Goal: Task Accomplishment & Management: Use online tool/utility

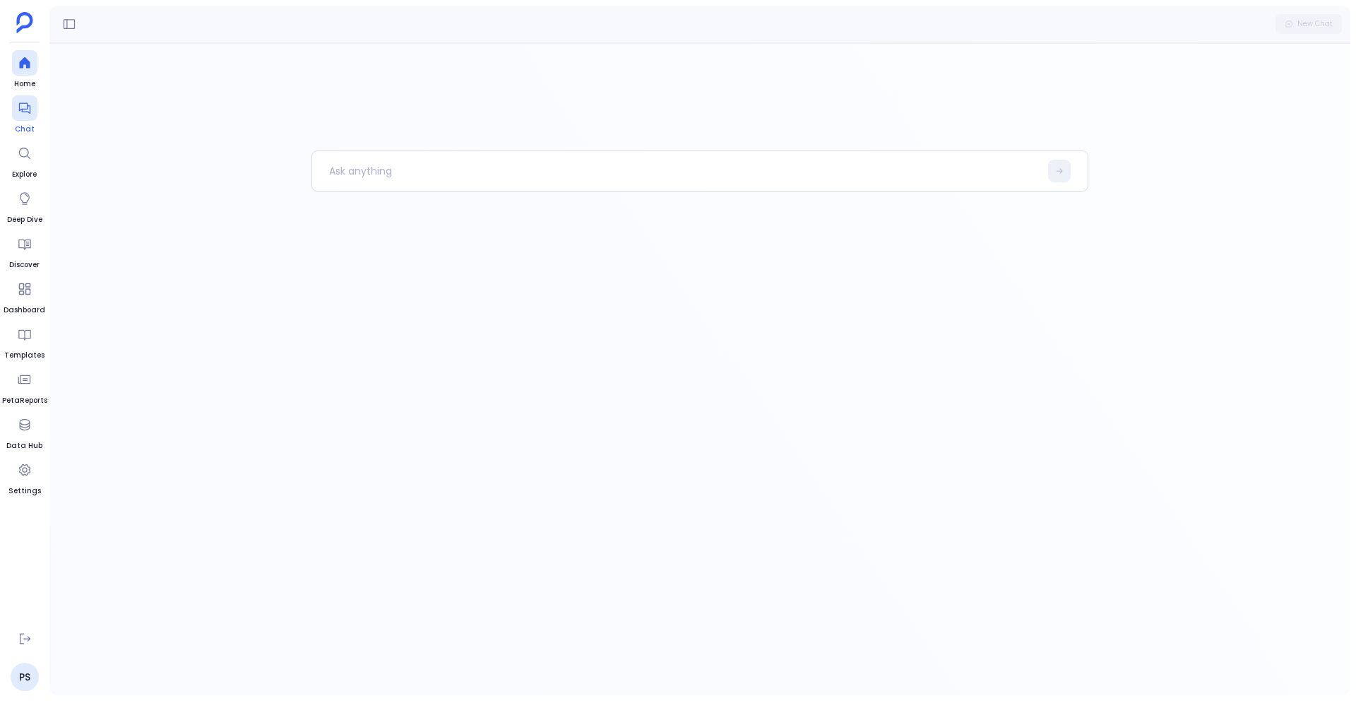
click at [25, 114] on icon at bounding box center [25, 108] width 14 height 14
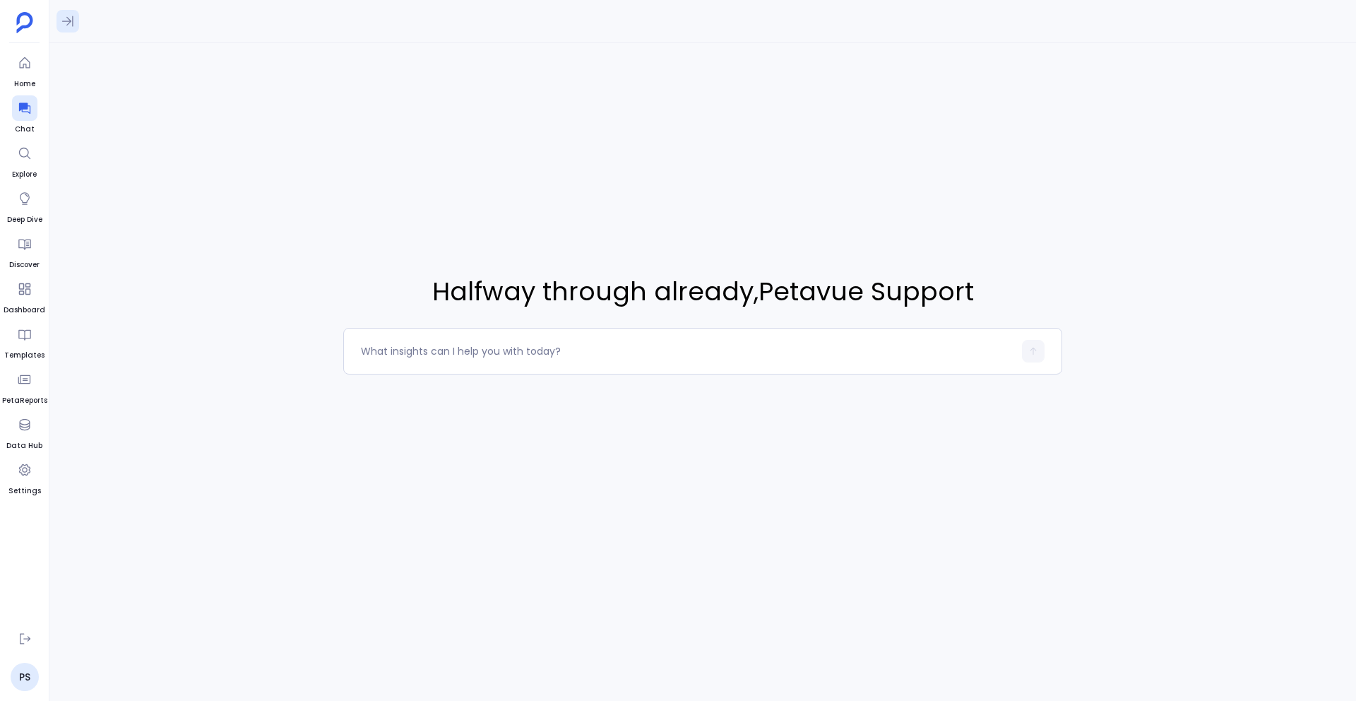
click at [61, 15] on icon at bounding box center [68, 21] width 14 height 14
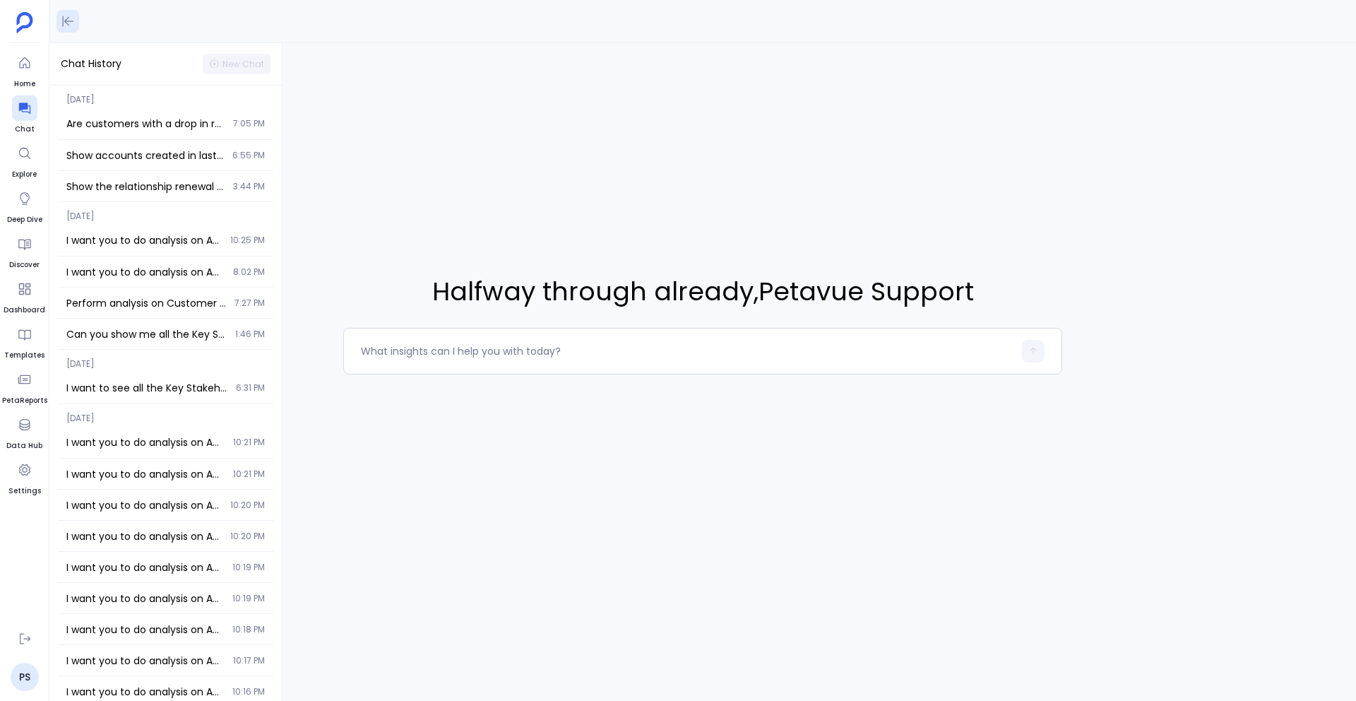
click at [61, 15] on icon at bounding box center [68, 21] width 14 height 14
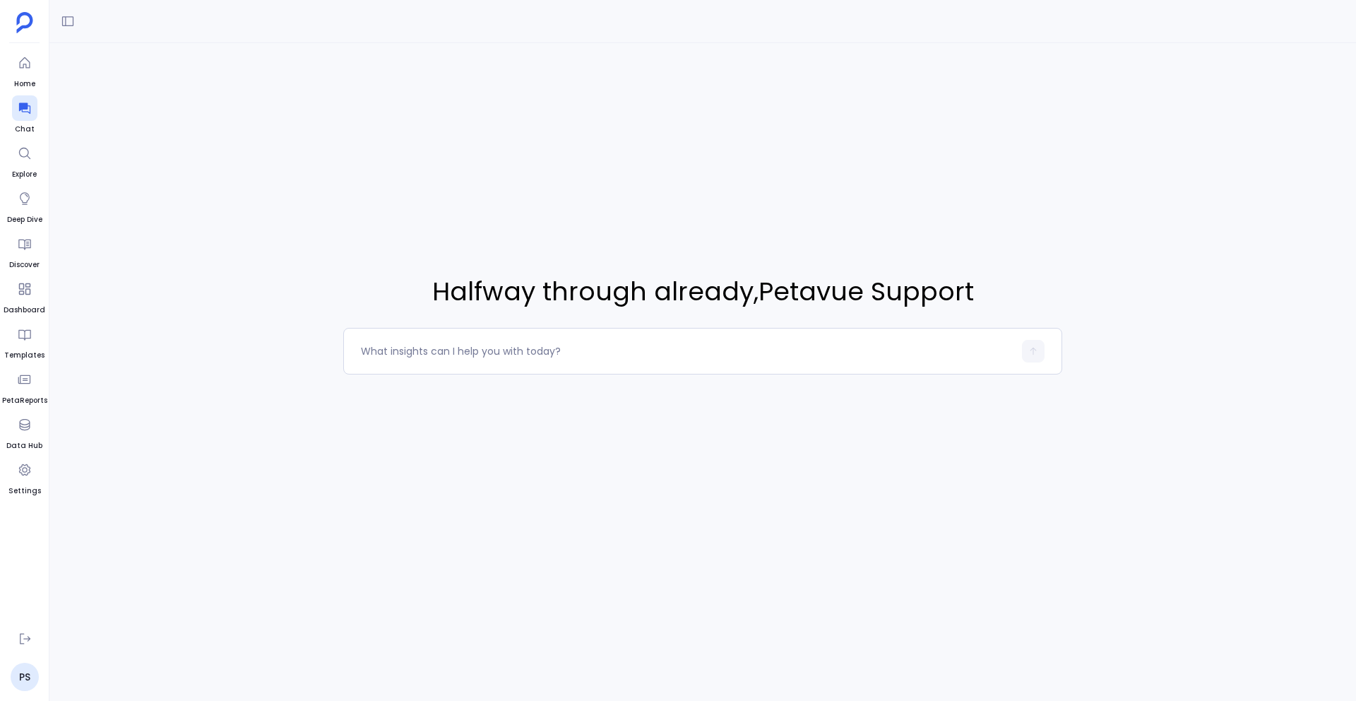
click at [268, 179] on div "Halfway through already , Petavue Support" at bounding box center [702, 323] width 1307 height 561
click at [57, 15] on button at bounding box center [68, 21] width 23 height 23
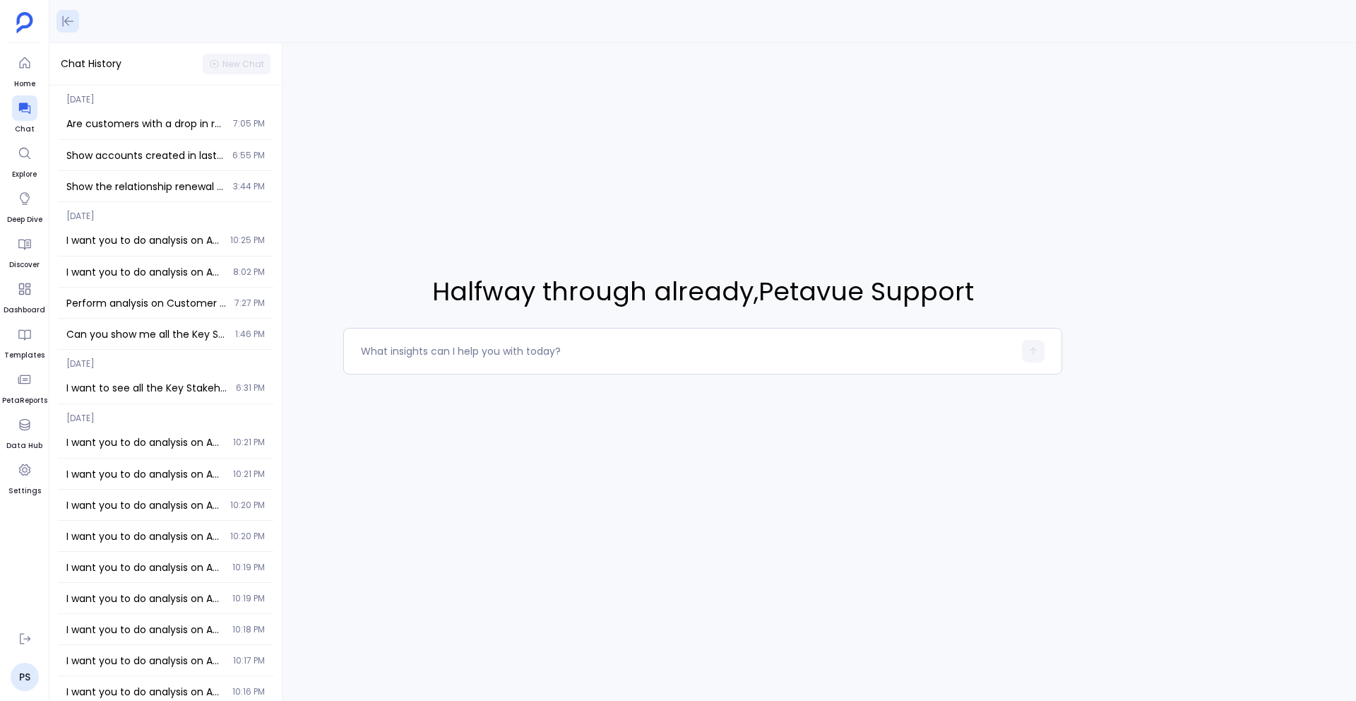
click at [64, 16] on icon at bounding box center [68, 21] width 14 height 14
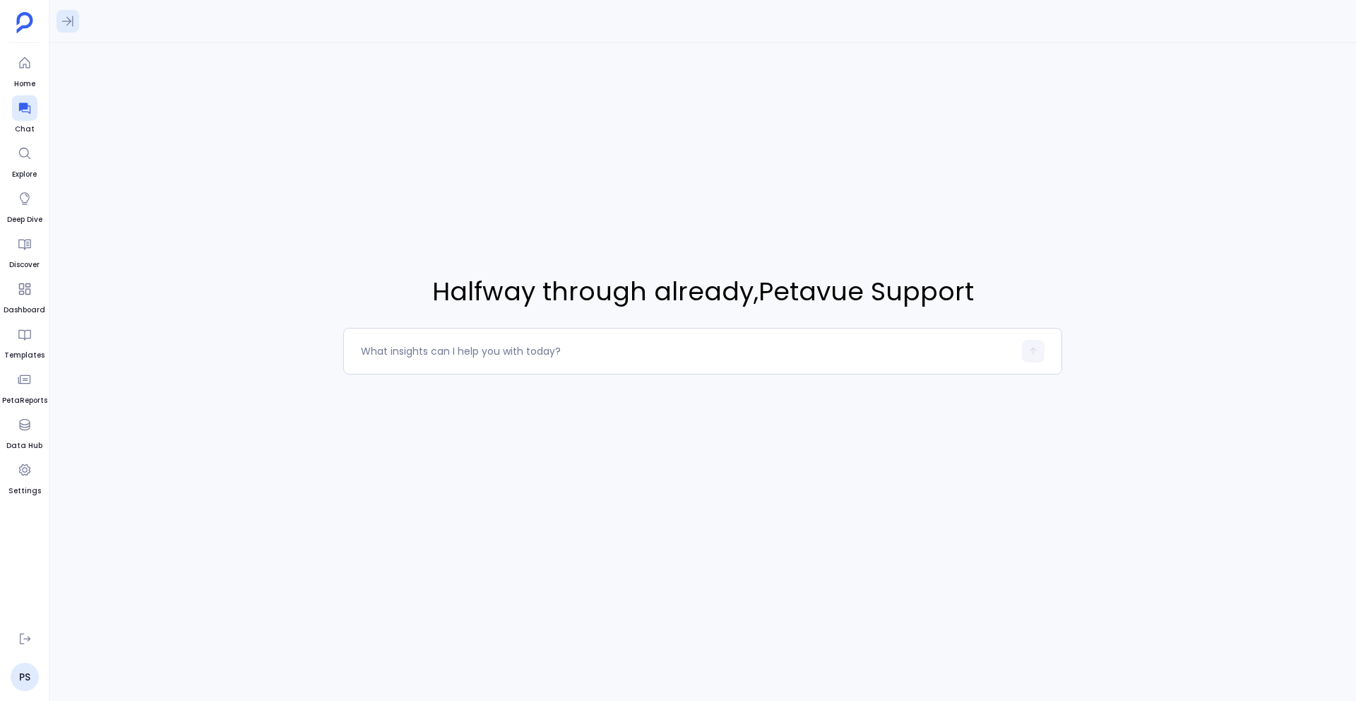
click at [66, 16] on icon at bounding box center [68, 21] width 14 height 14
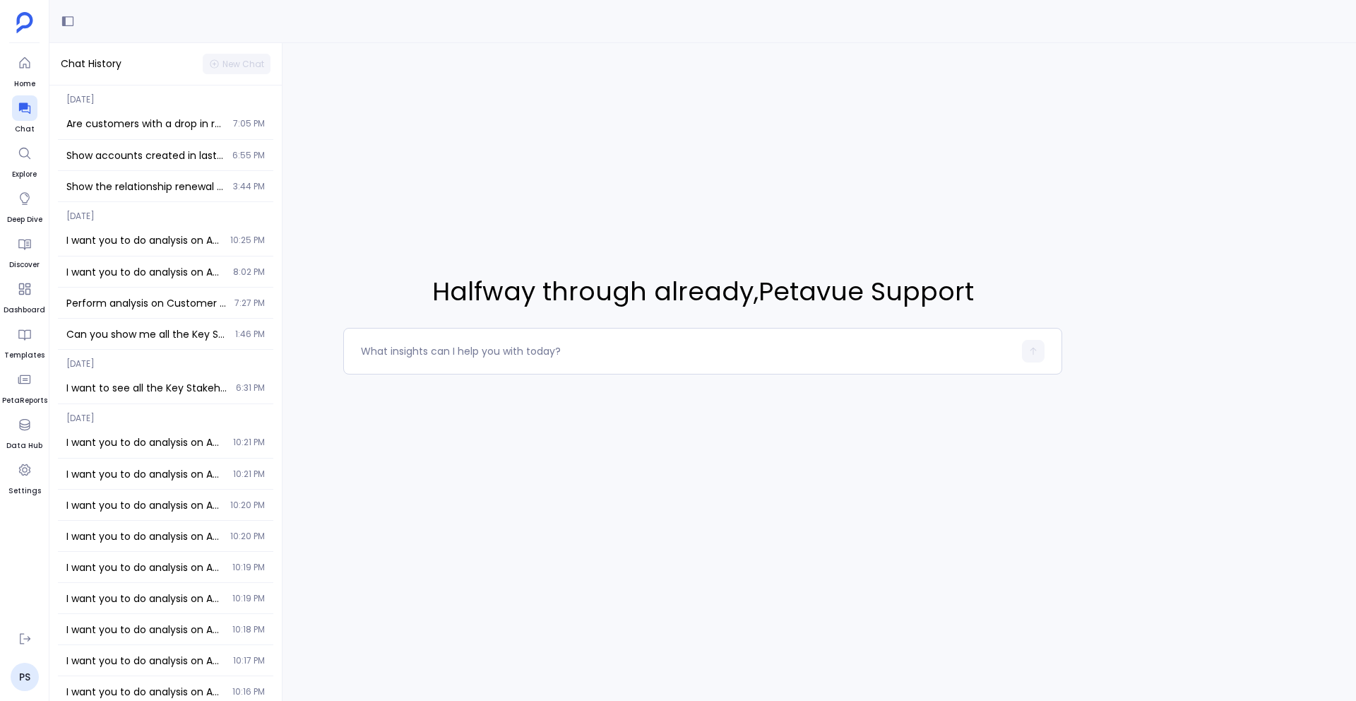
click at [378, 150] on div "Halfway through already , Petavue Support" at bounding box center [702, 323] width 1307 height 561
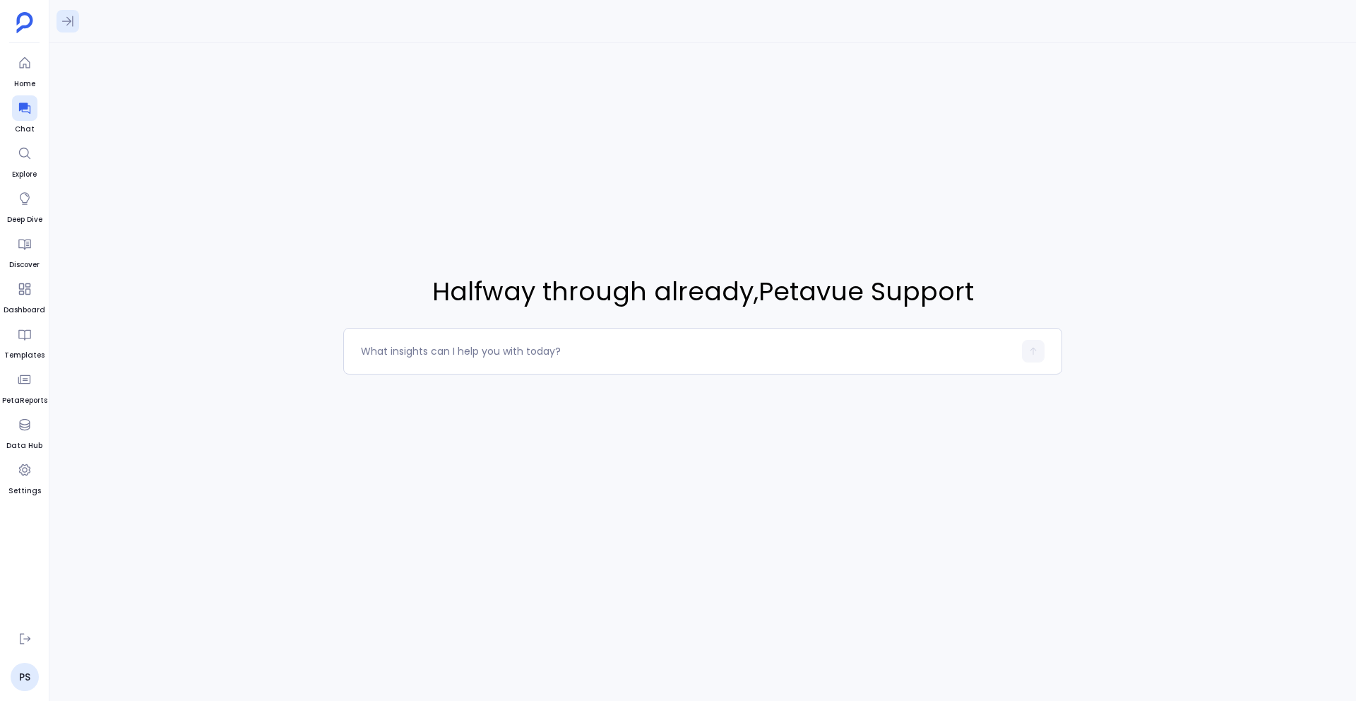
click at [68, 16] on icon at bounding box center [68, 21] width 14 height 14
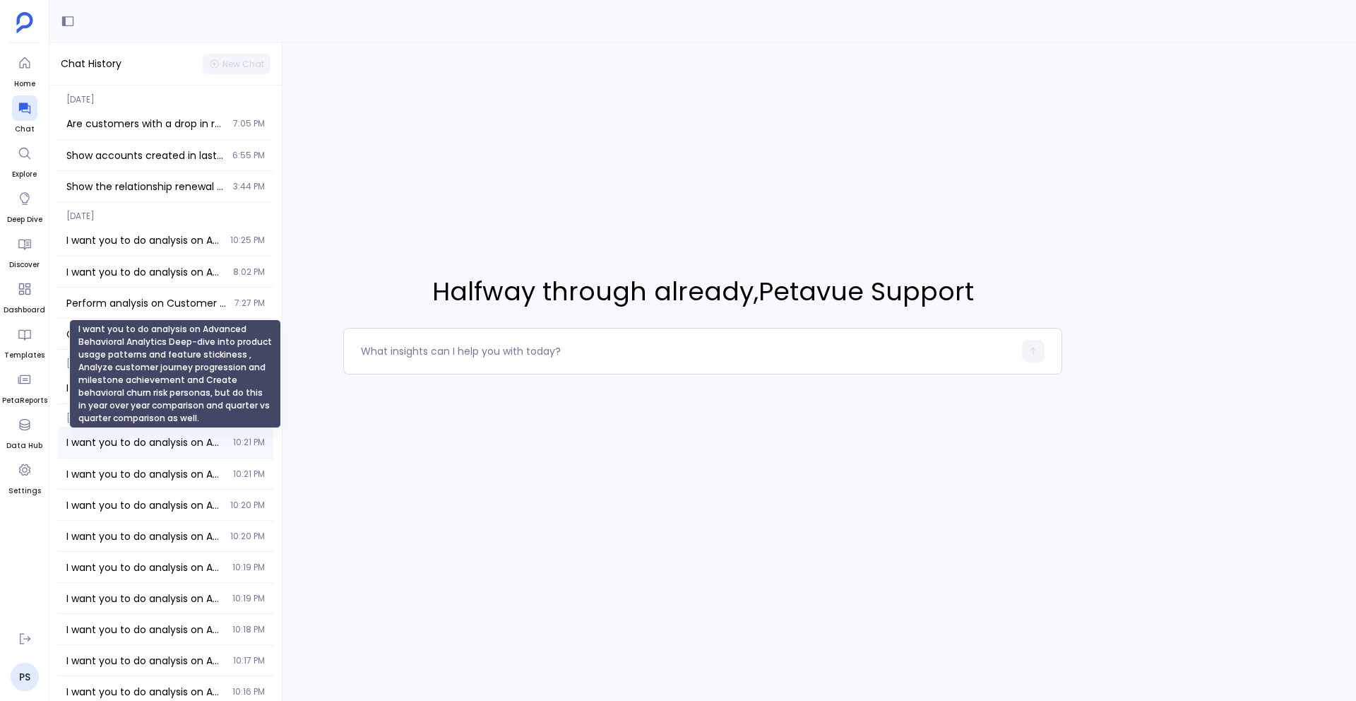
click at [155, 435] on span "I want you to do analysis on Advanced Behavioral Analytics Deep-dive into produ…" at bounding box center [145, 442] width 158 height 14
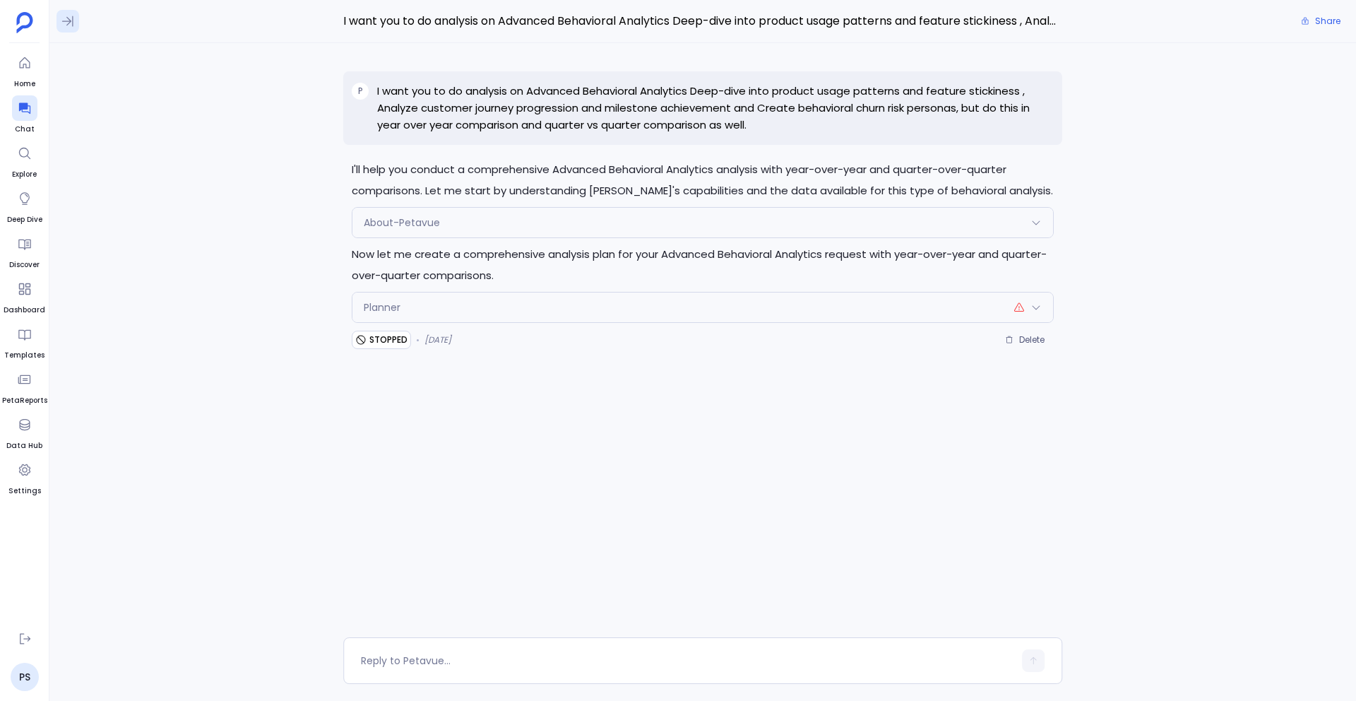
click at [67, 16] on icon at bounding box center [68, 21] width 14 height 14
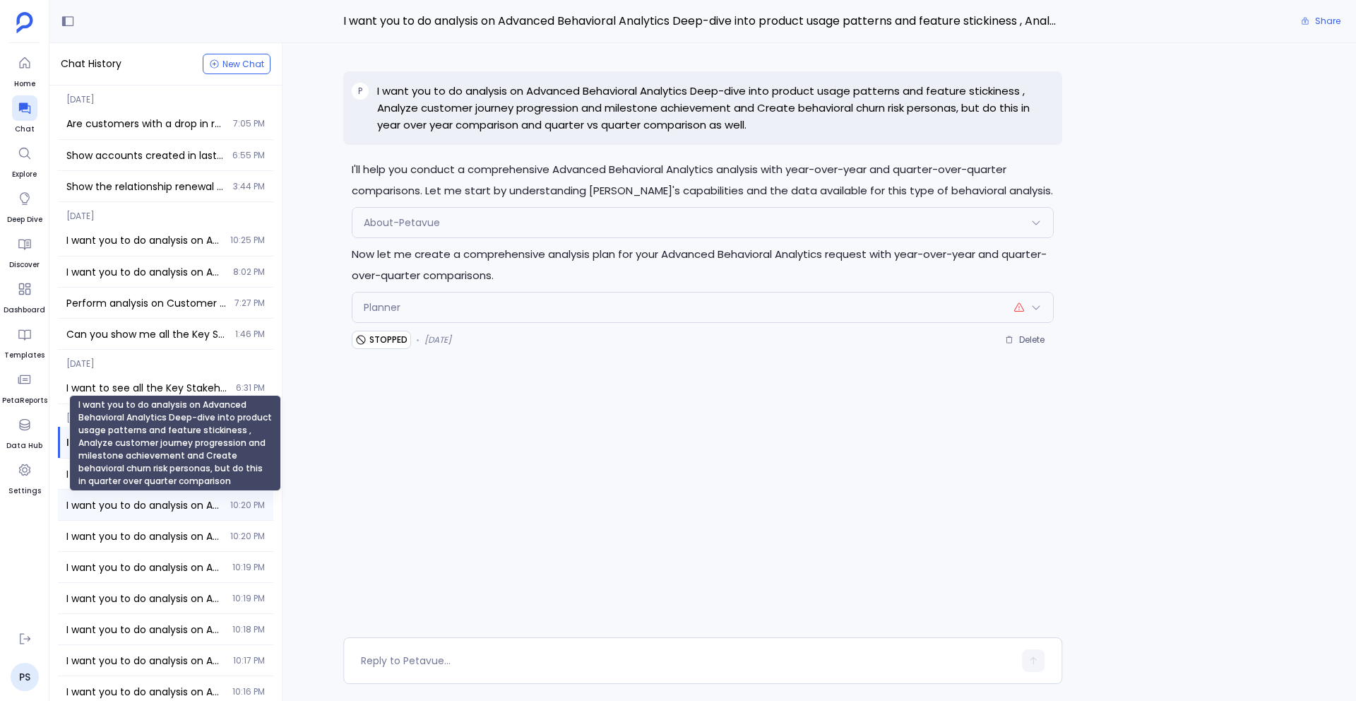
click at [177, 507] on span "I want you to do analysis on Advanced Behavioral Analytics Deep-dive into produ…" at bounding box center [143, 505] width 155 height 14
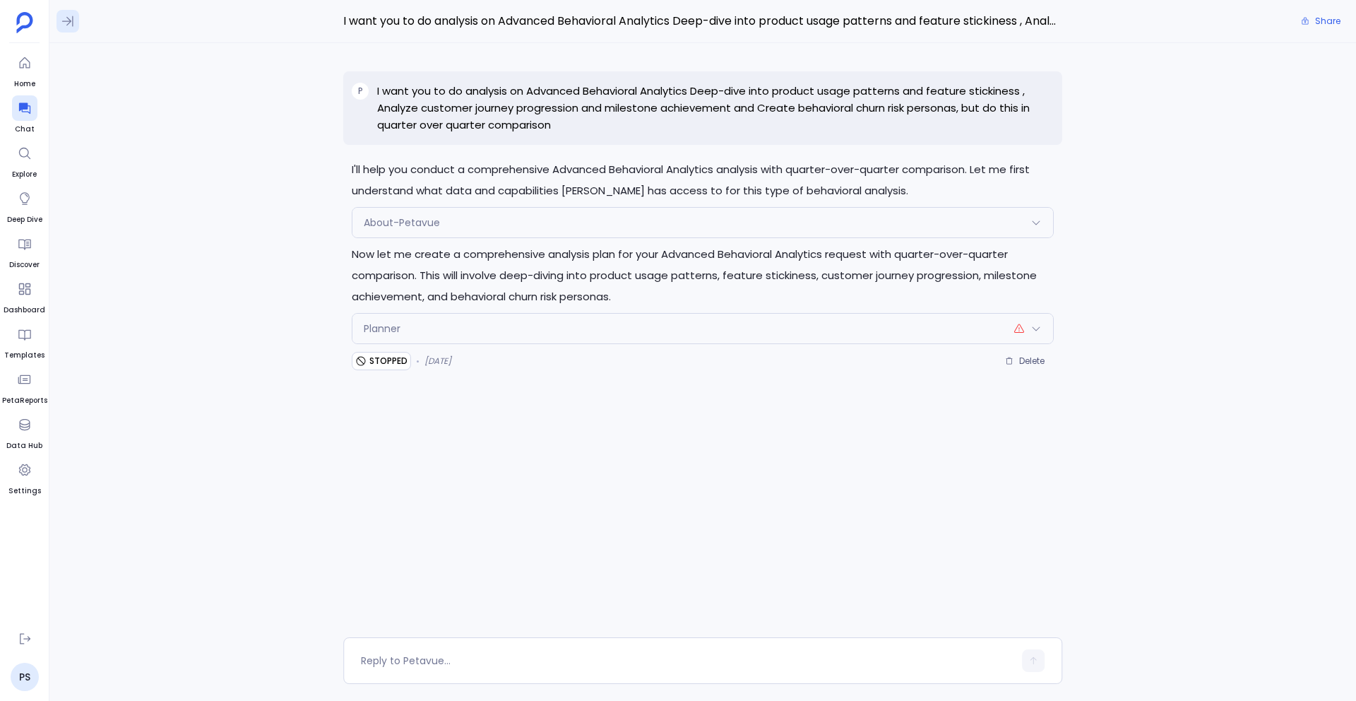
click at [65, 17] on icon at bounding box center [68, 21] width 14 height 14
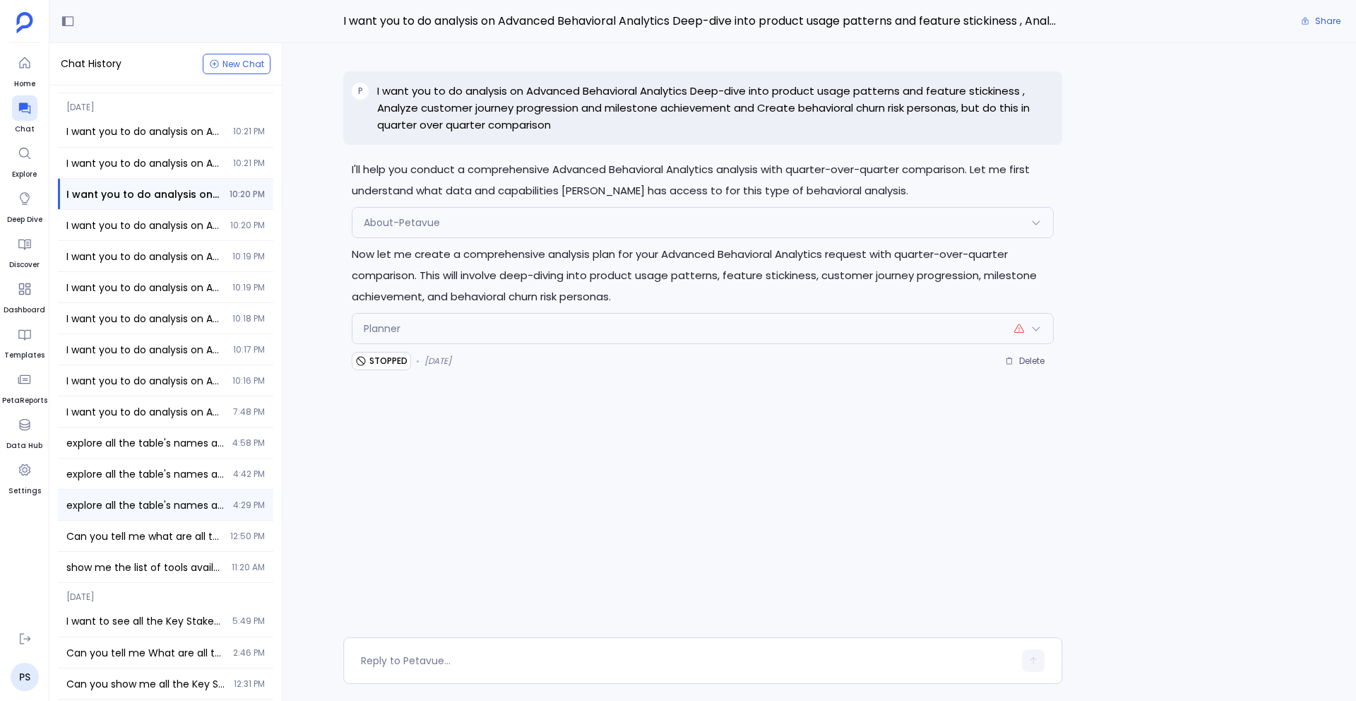
scroll to position [41, 0]
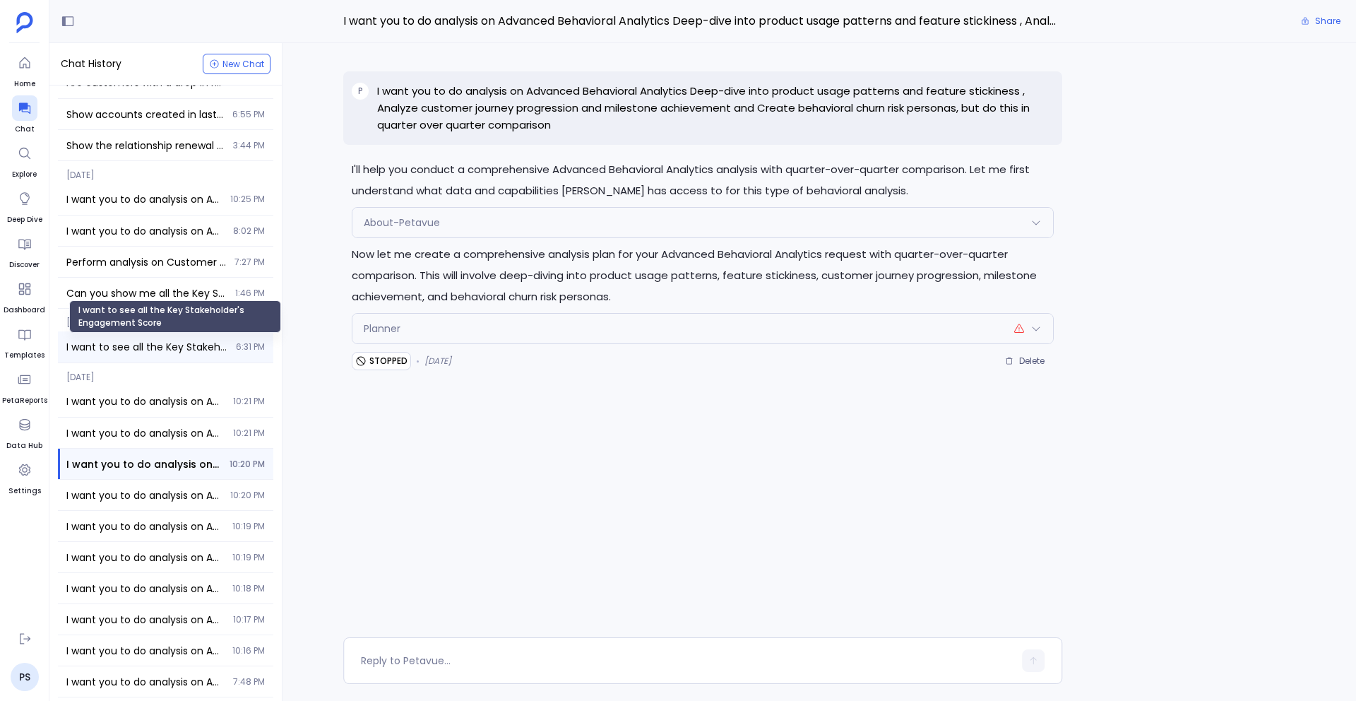
click at [103, 353] on span "I want to see all the Key Stakeholder's Engagement Score" at bounding box center [146, 347] width 161 height 14
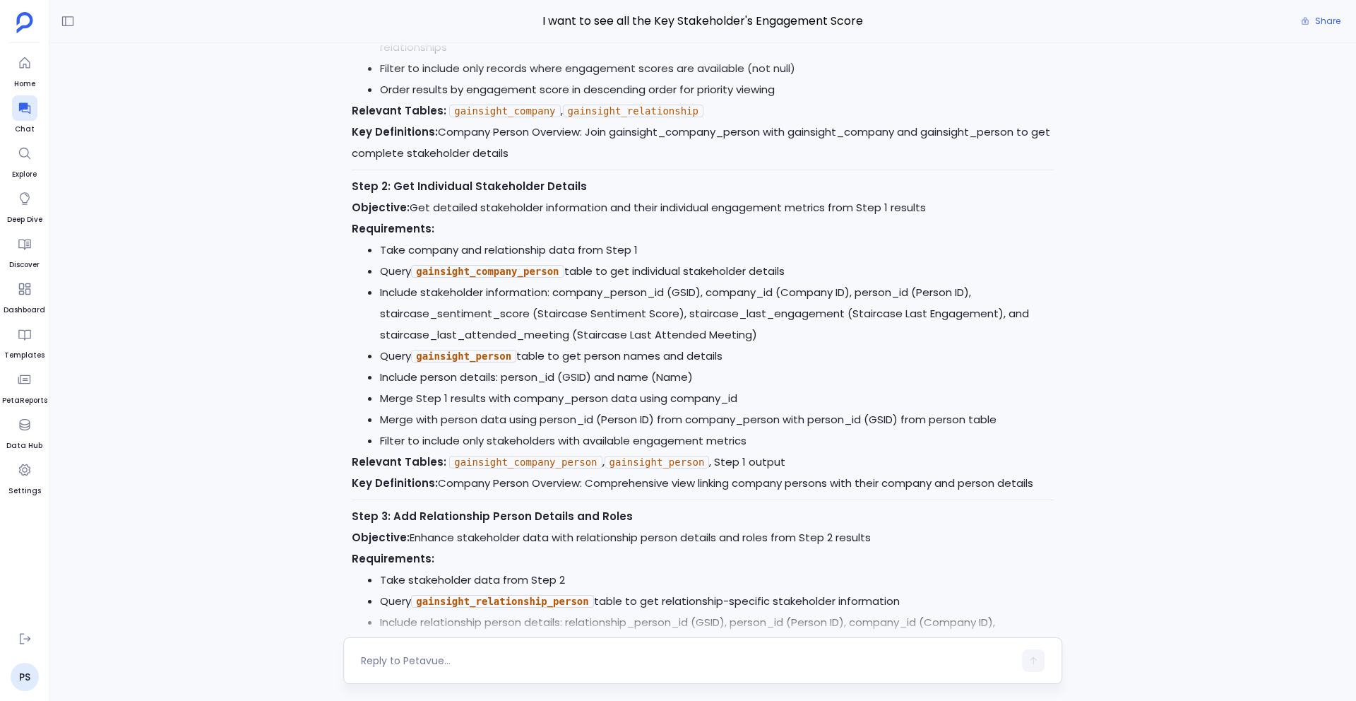
scroll to position [-3484, 0]
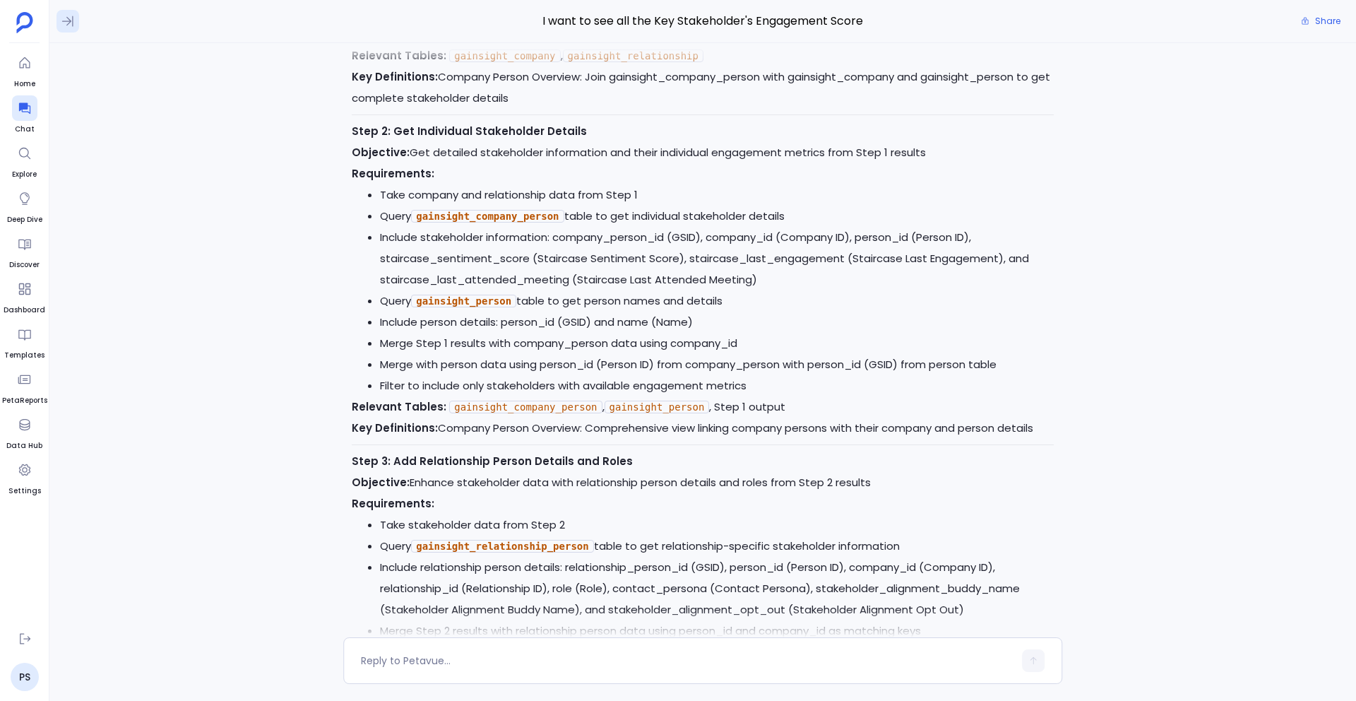
click at [69, 16] on icon at bounding box center [68, 21] width 14 height 14
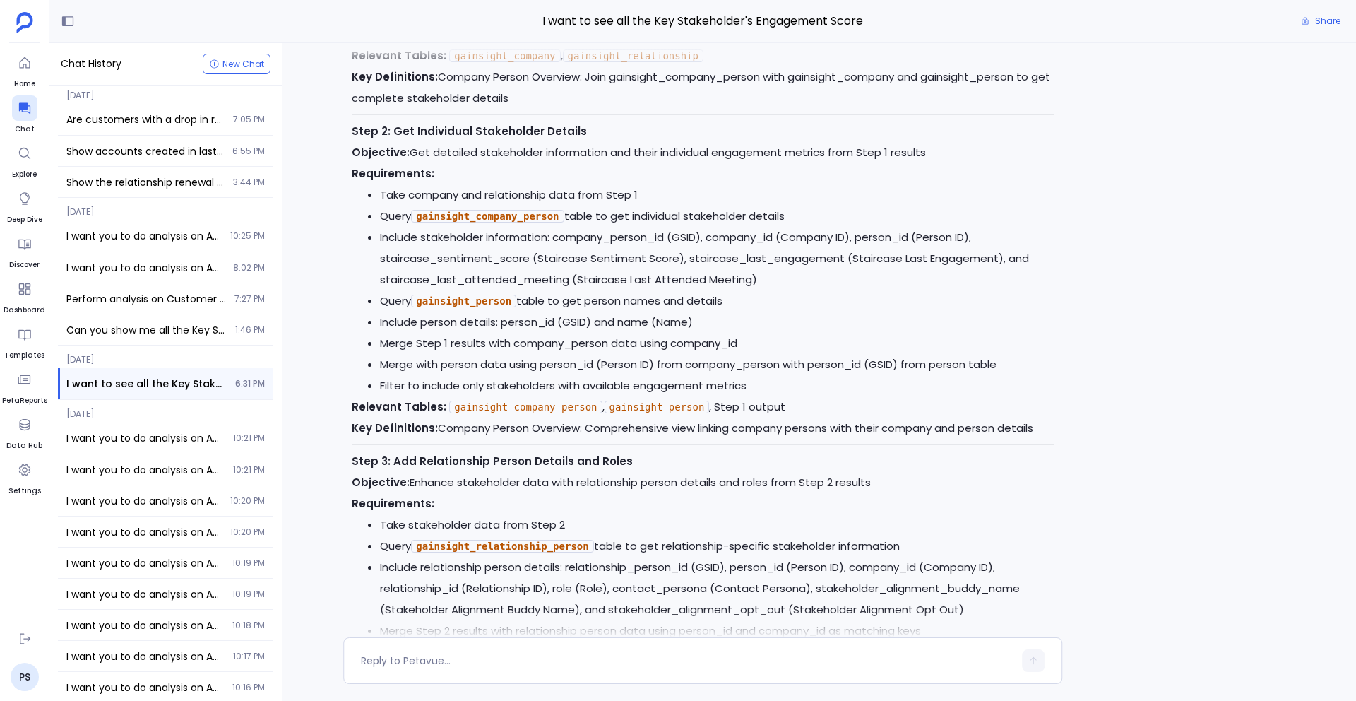
scroll to position [0, 0]
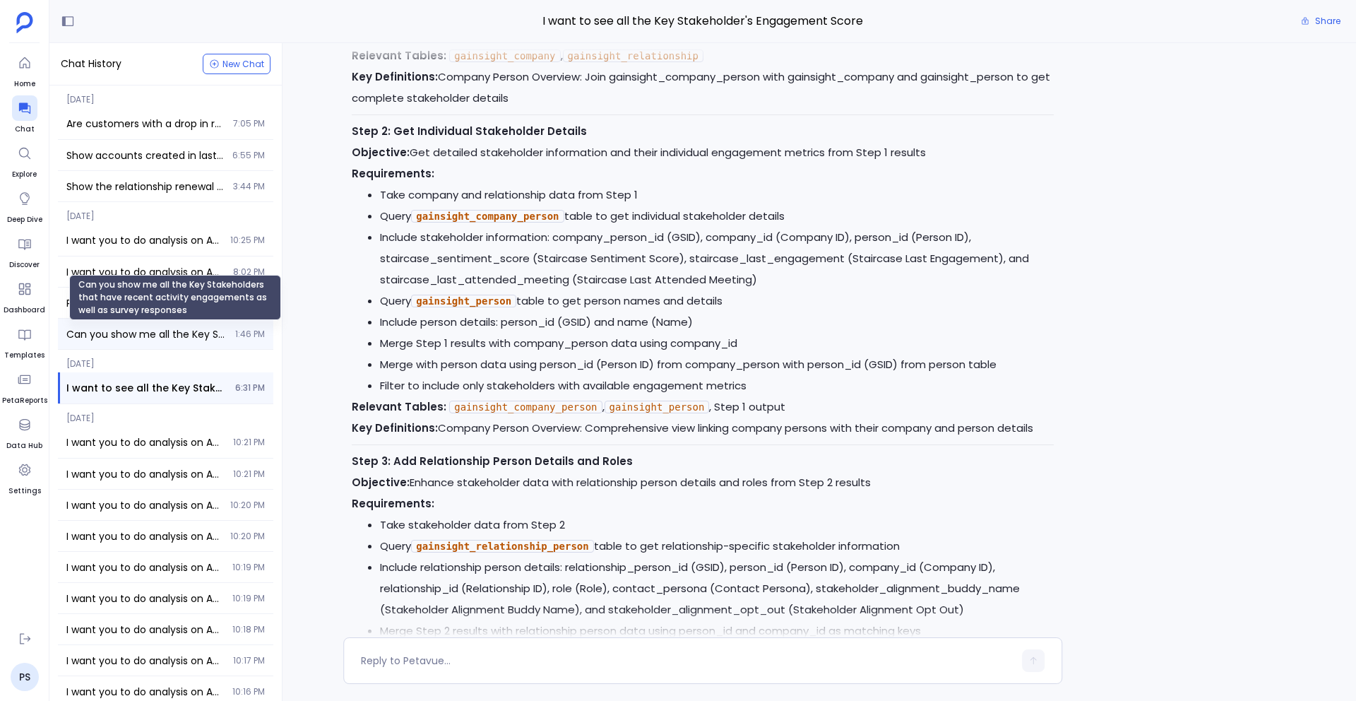
click at [163, 335] on span "Can you show me all the Key Stakeholders that have recent activity engagements …" at bounding box center [146, 334] width 160 height 14
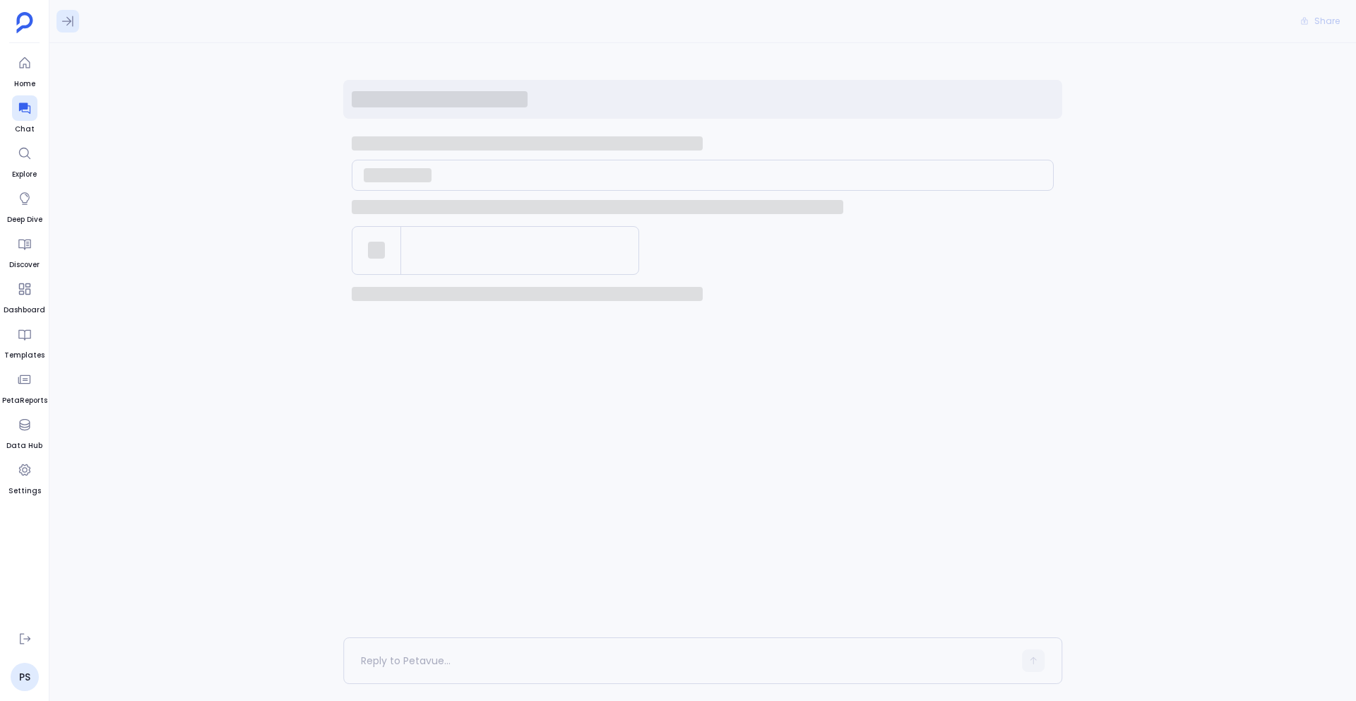
click at [64, 14] on icon at bounding box center [68, 21] width 14 height 14
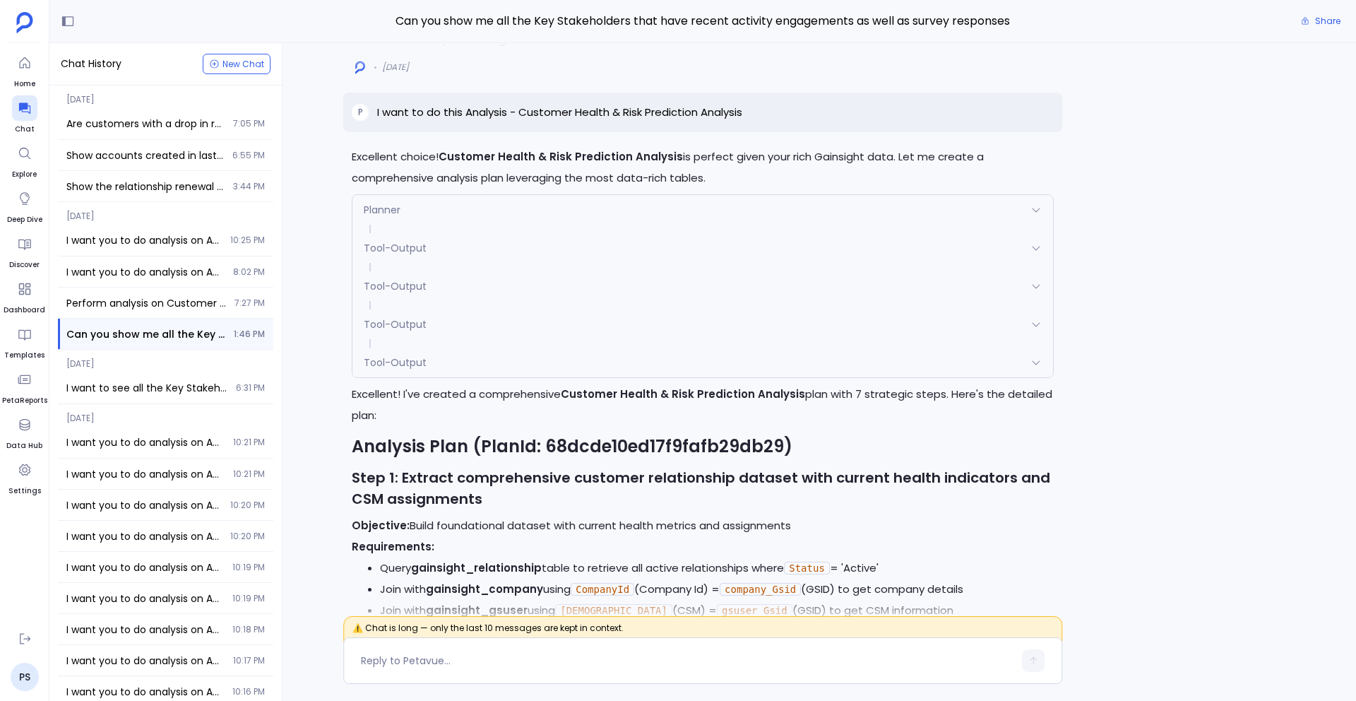
scroll to position [-11999, 0]
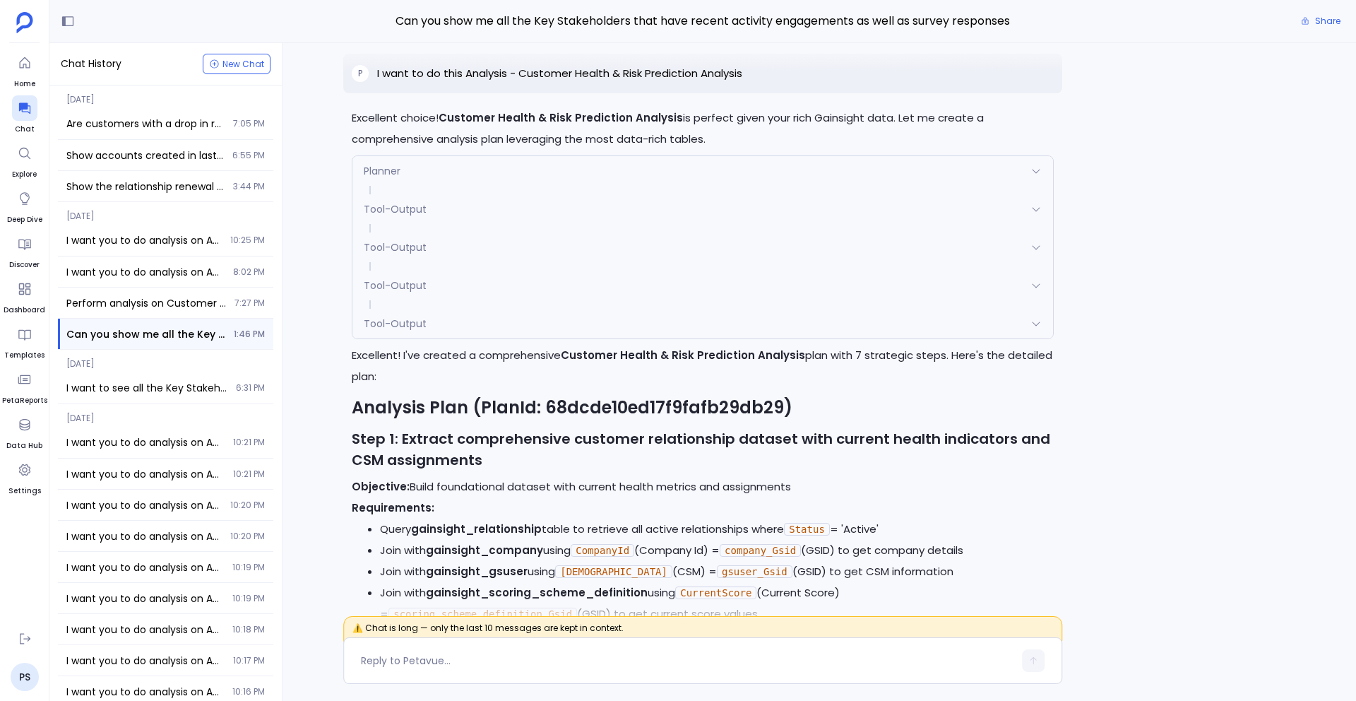
click at [592, 186] on div "Planner" at bounding box center [703, 171] width 701 height 30
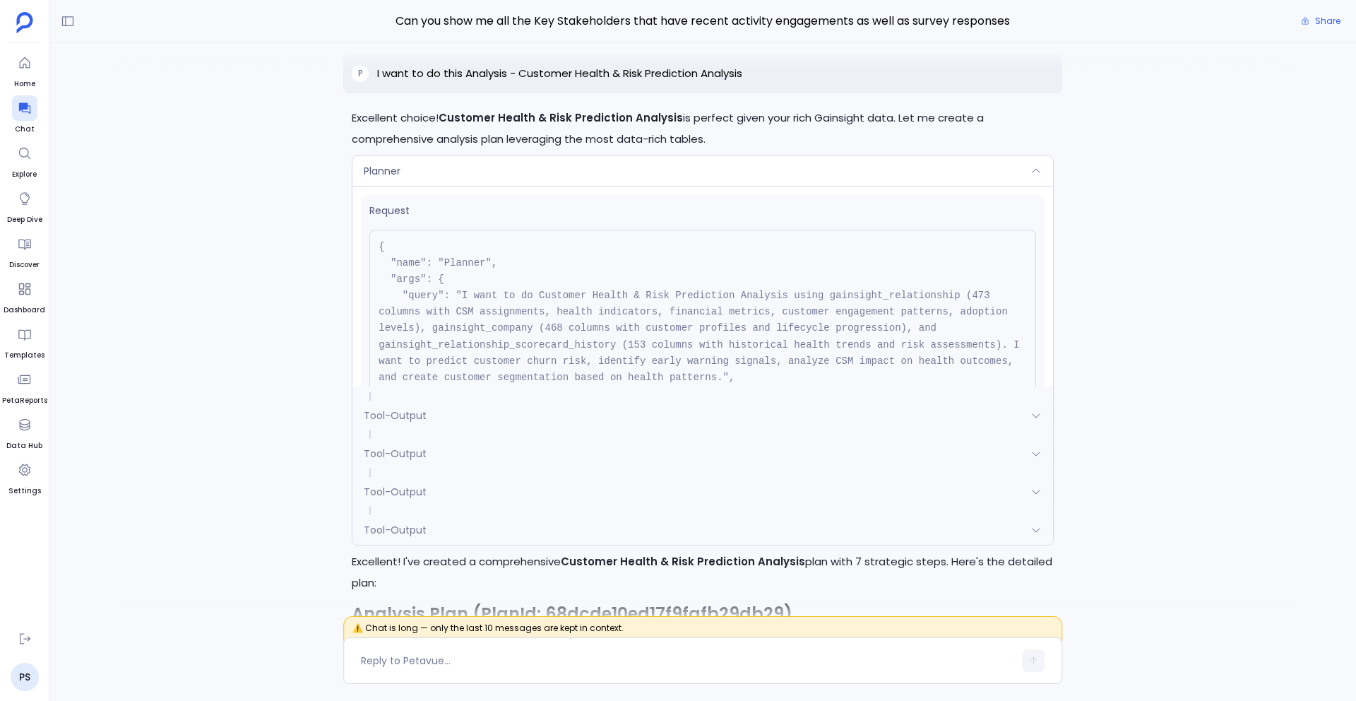
click at [592, 186] on div "Planner" at bounding box center [703, 171] width 701 height 30
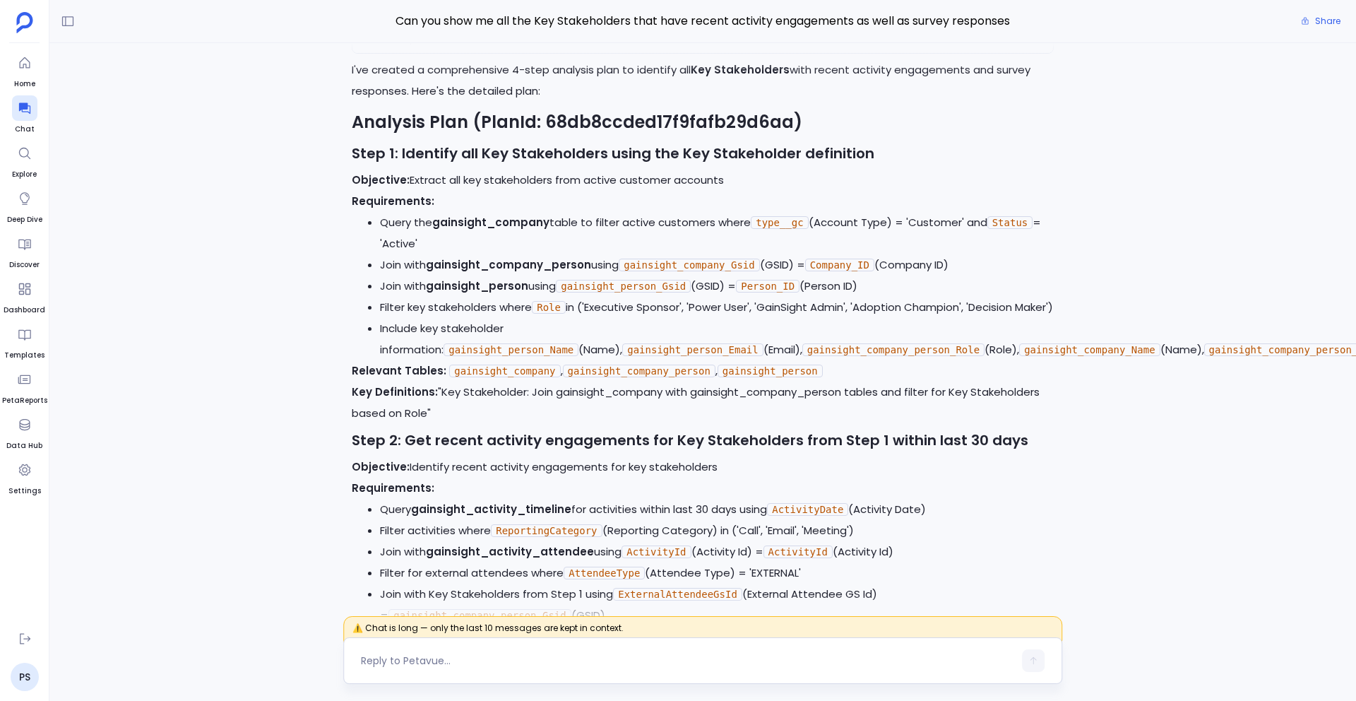
scroll to position [-26553, 0]
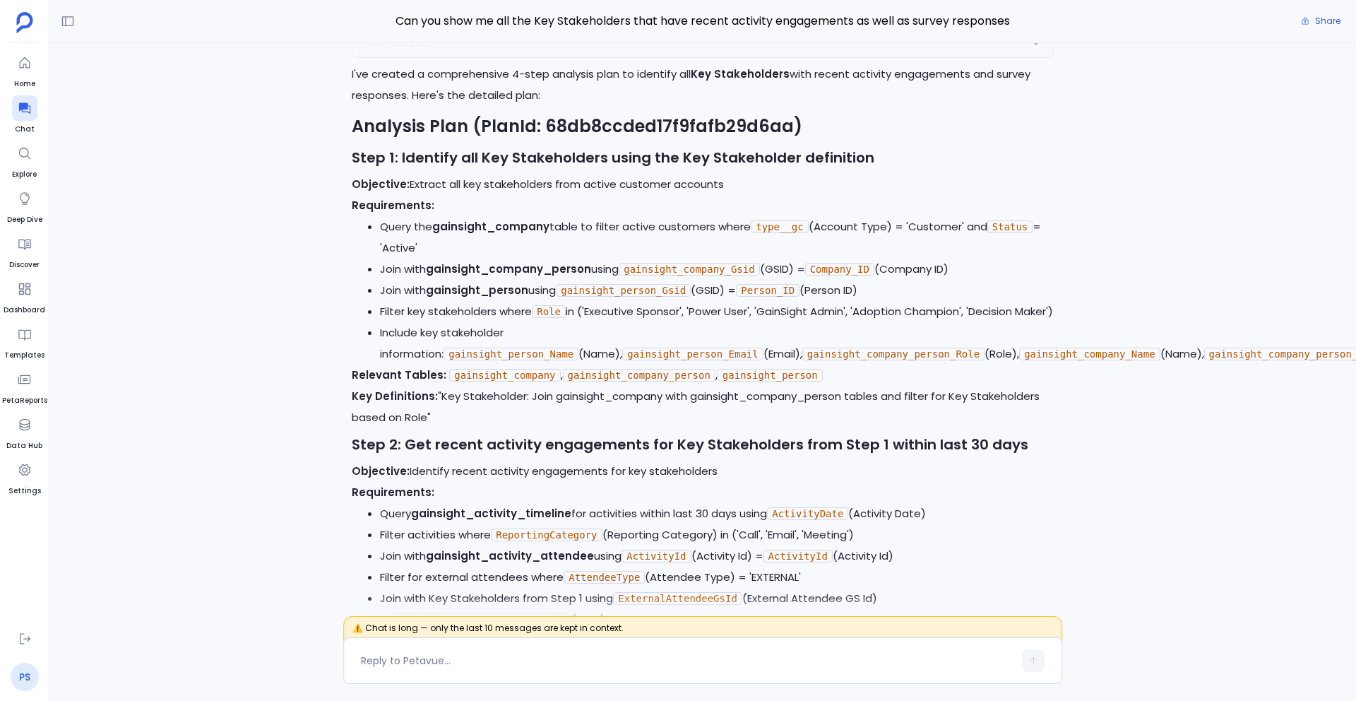
click at [24, 675] on link "PS" at bounding box center [25, 677] width 28 height 28
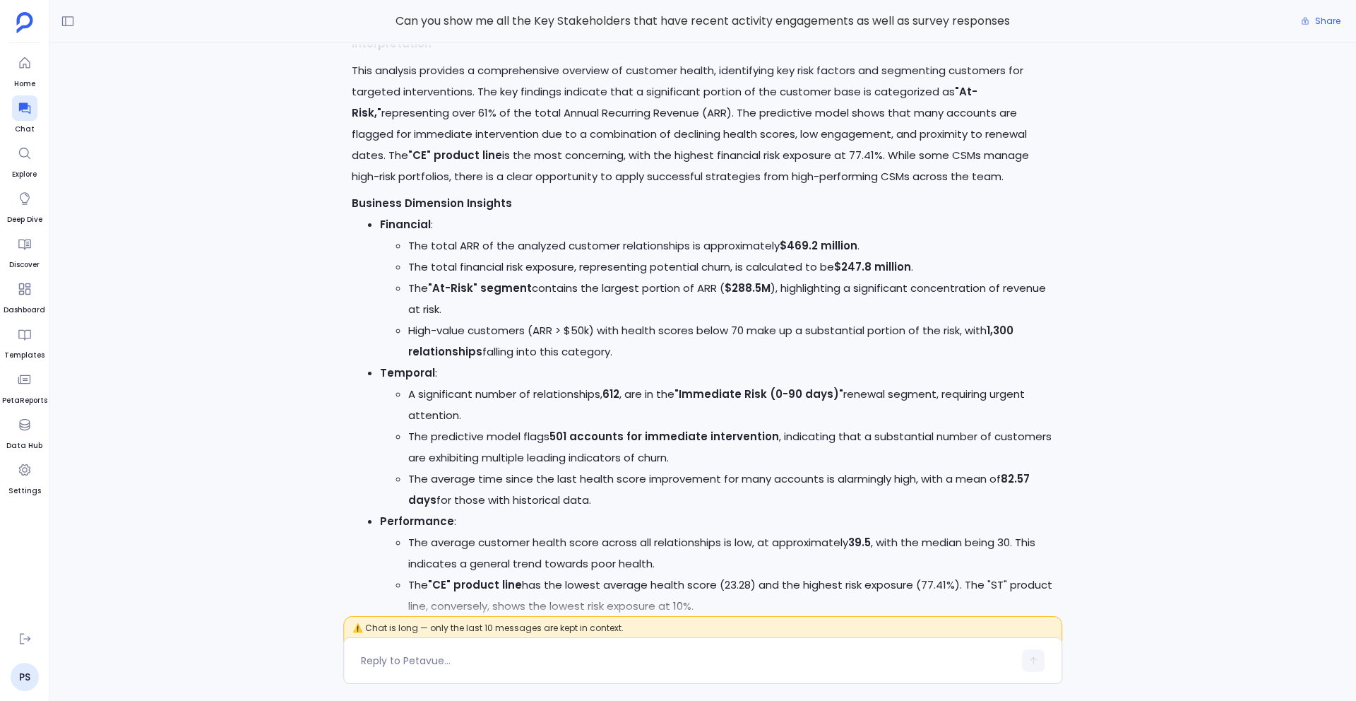
scroll to position [-1529, 0]
click at [64, 28] on icon at bounding box center [68, 21] width 14 height 14
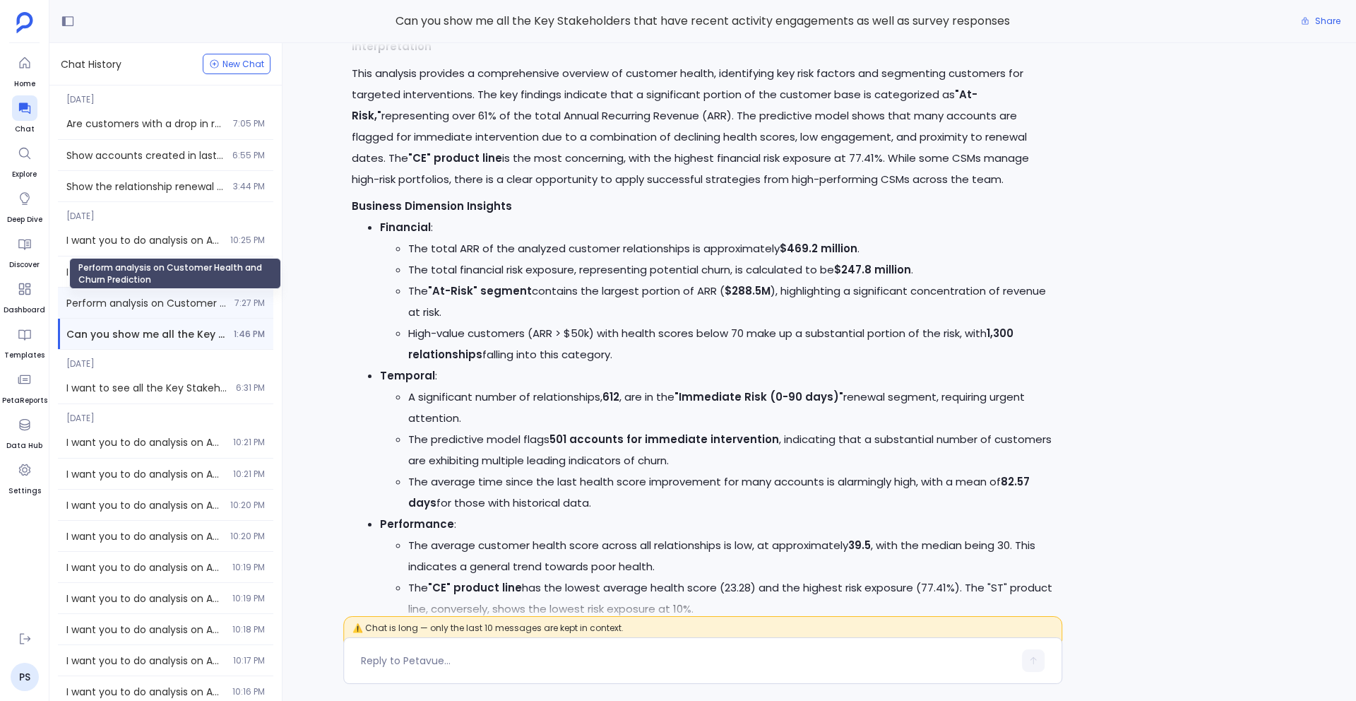
click at [158, 301] on span "Perform analysis on Customer Health and Churn Prediction" at bounding box center [146, 303] width 160 height 14
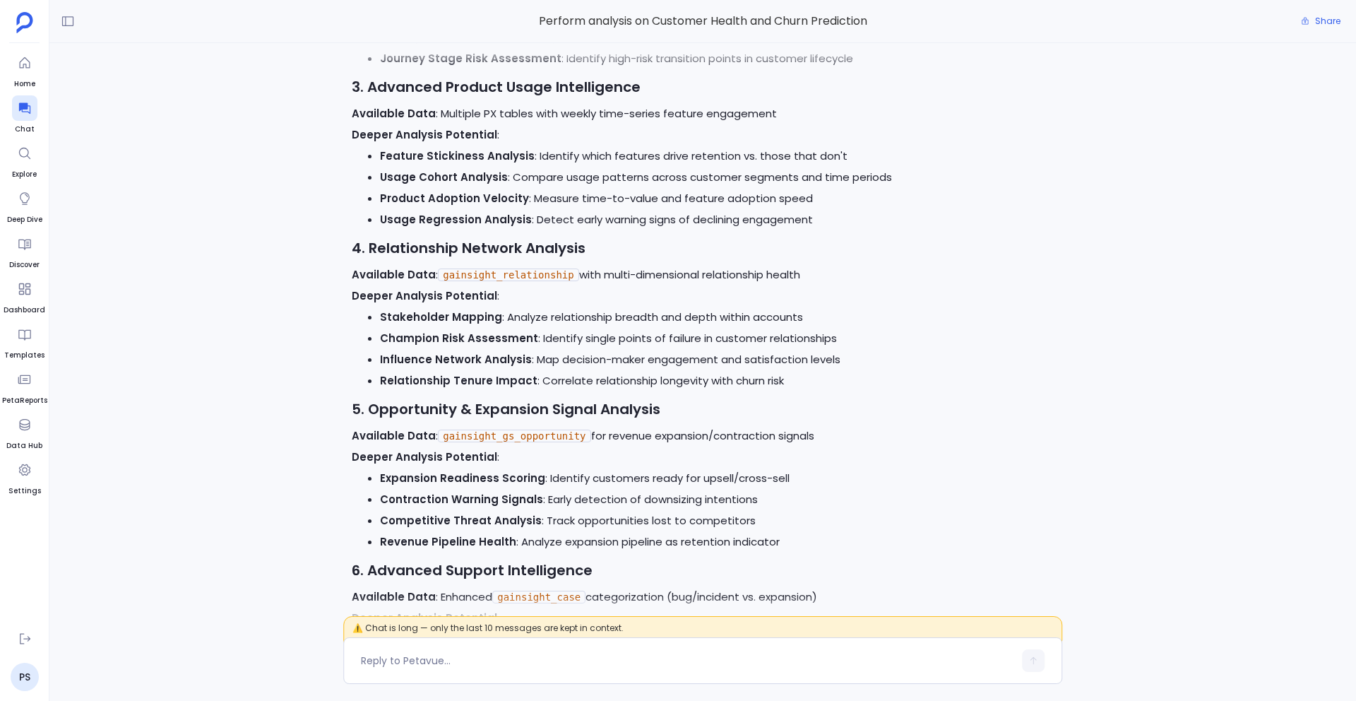
scroll to position [-9329, 0]
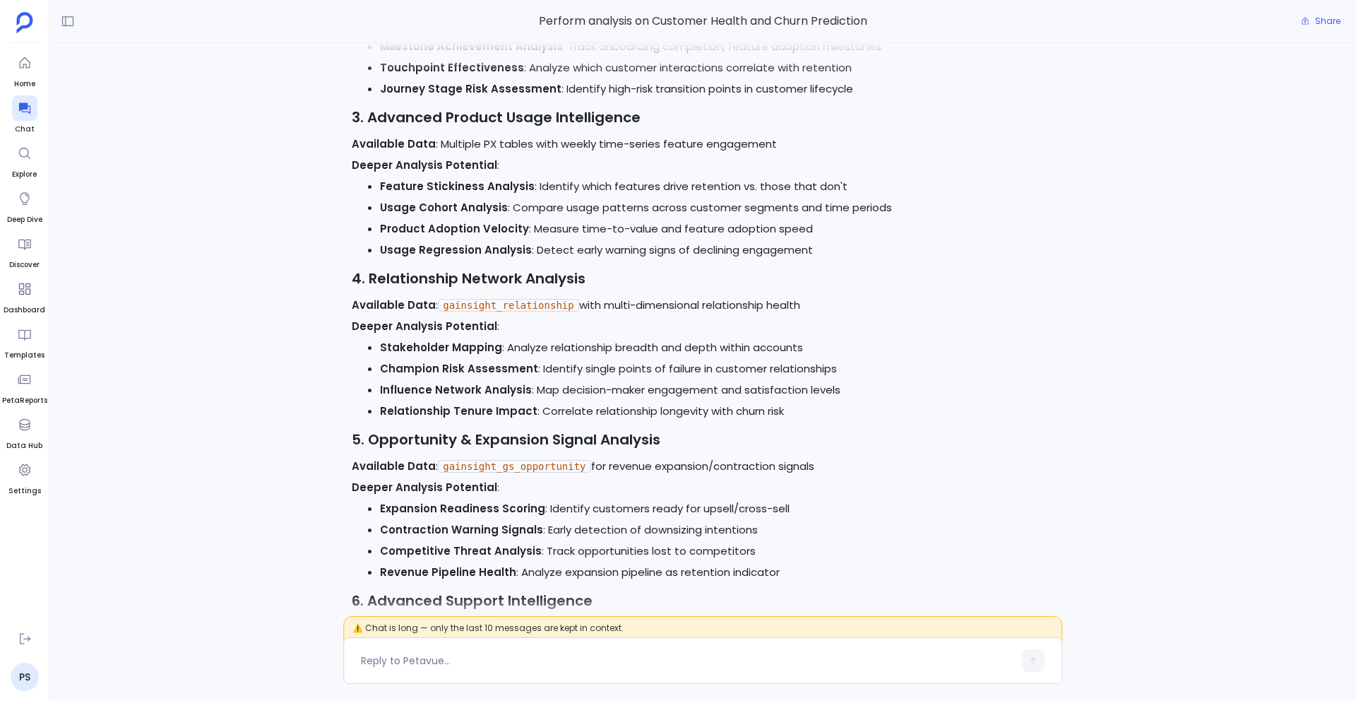
click at [307, 317] on div "Perfect! I'll now begin executing the approved Advanced Behavioral Analytics an…" at bounding box center [702, 333] width 1307 height 580
click at [225, 248] on div "Perfect! I'll now begin executing the approved Advanced Behavioral Analytics an…" at bounding box center [702, 333] width 1307 height 580
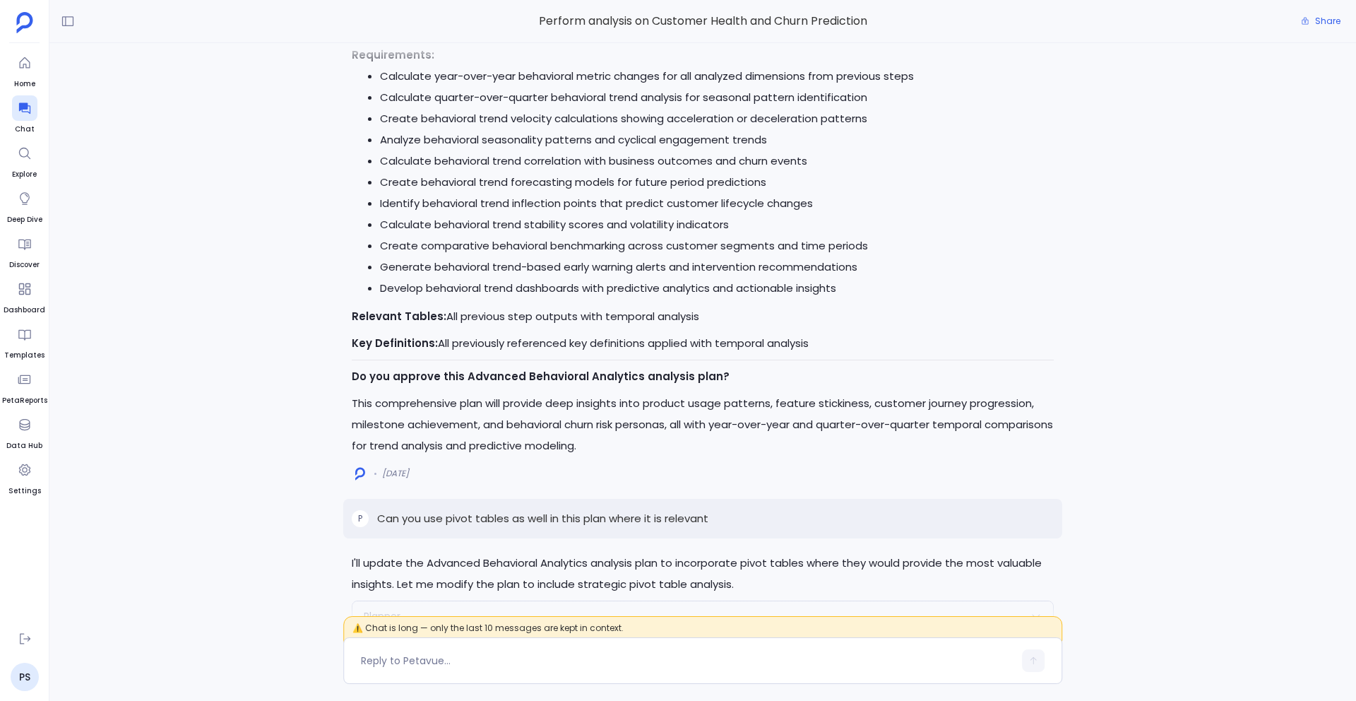
scroll to position [-4806, 0]
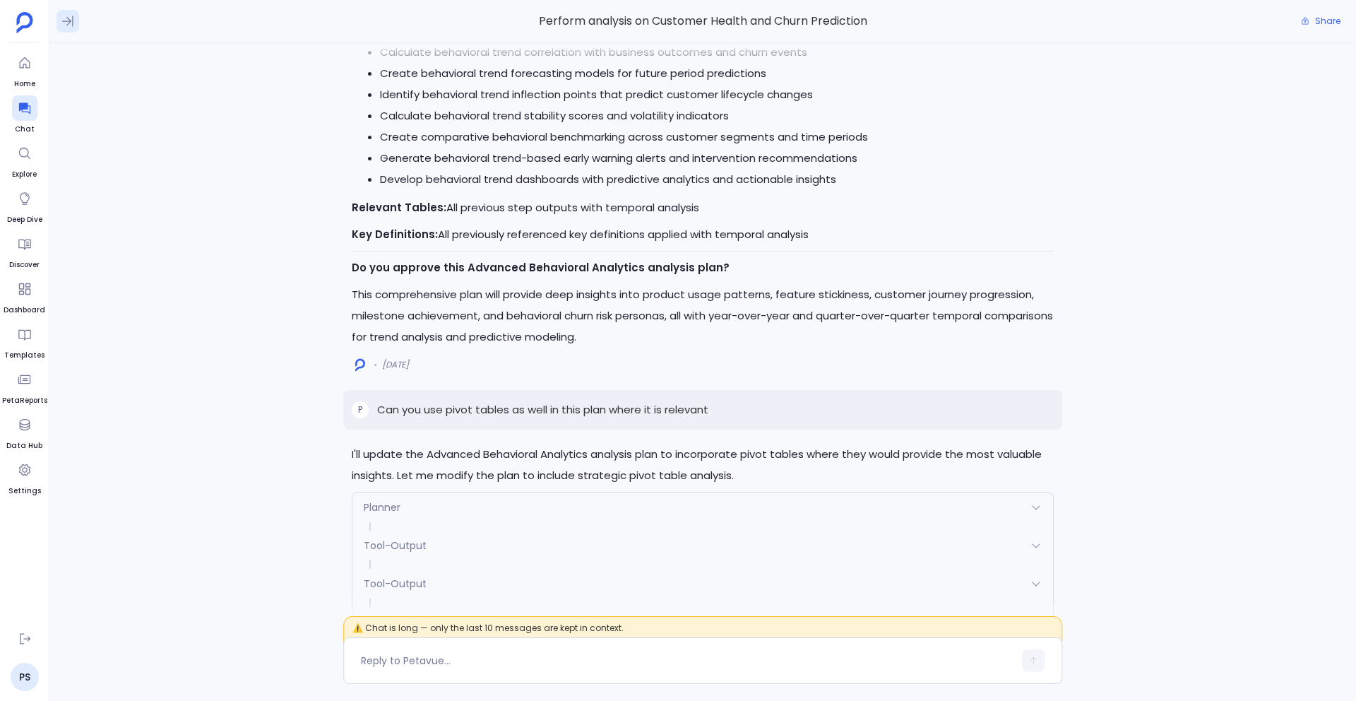
click at [66, 11] on button at bounding box center [68, 21] width 23 height 23
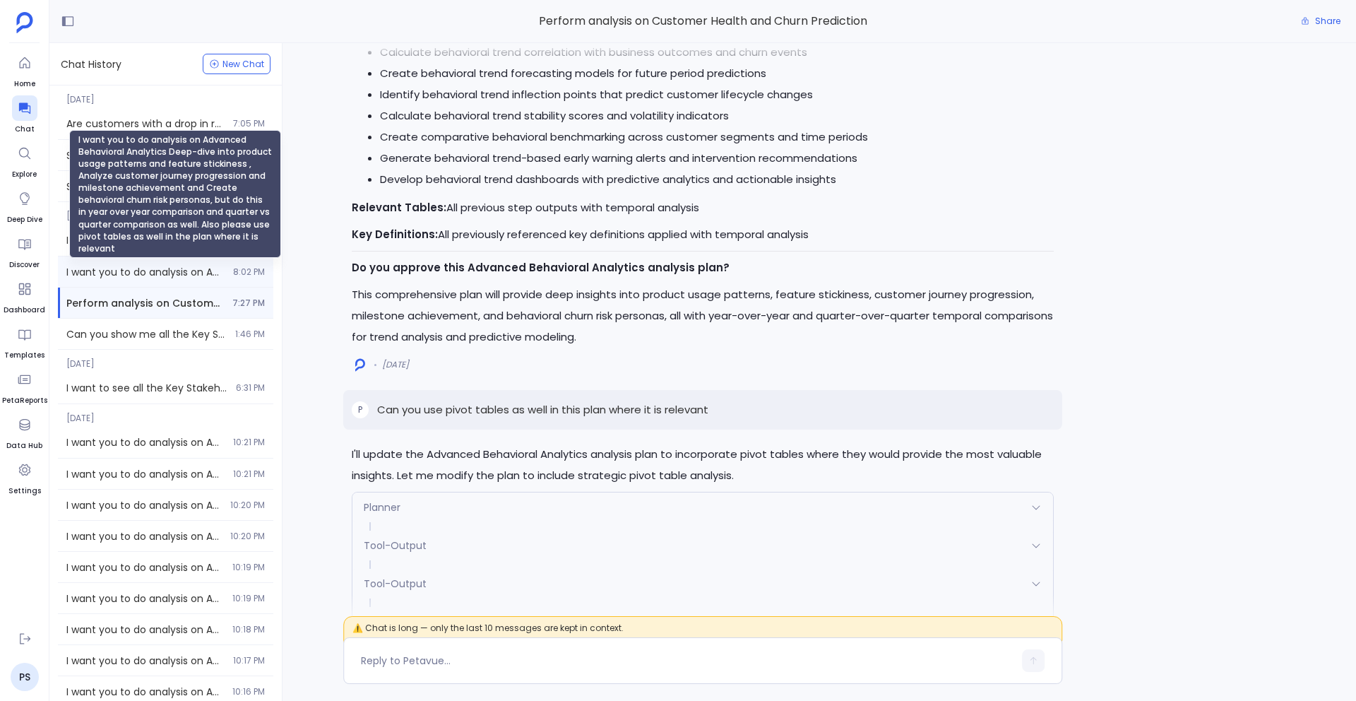
click at [155, 266] on span "I want you to do analysis on Advanced Behavioral Analytics Deep-dive into produ…" at bounding box center [145, 272] width 158 height 14
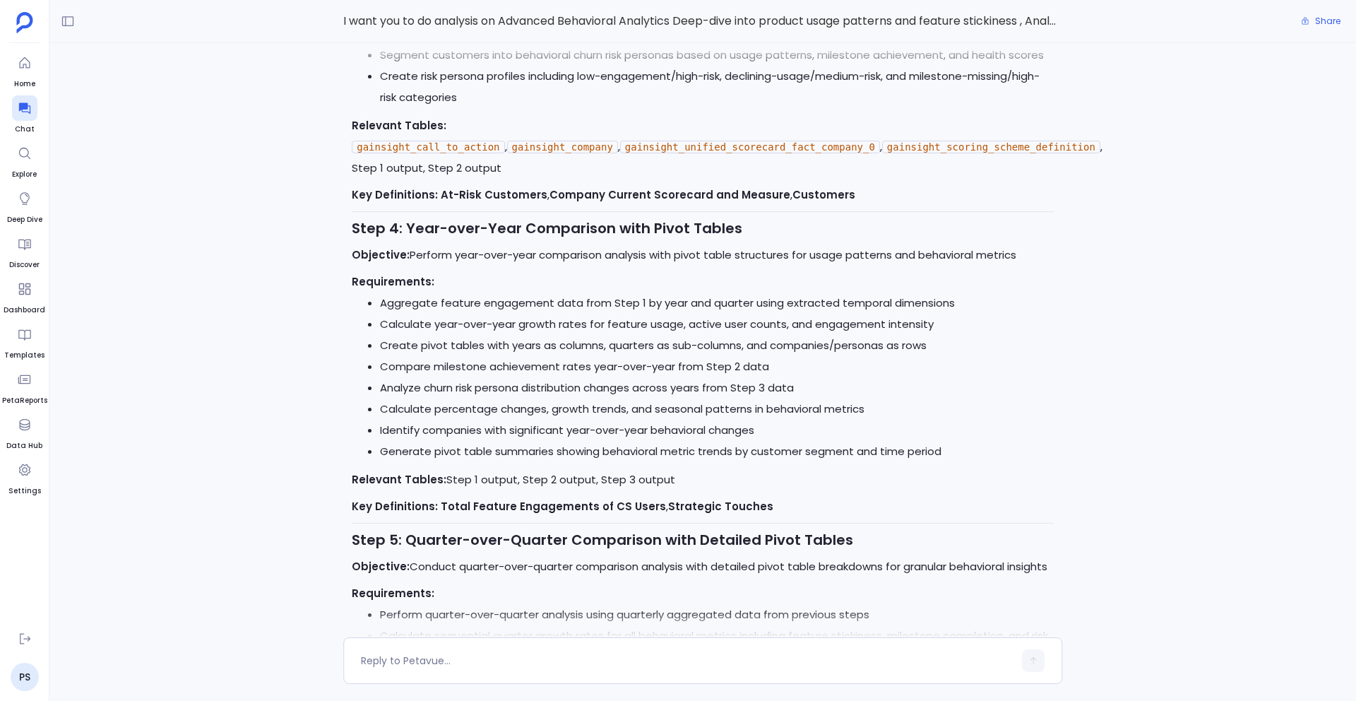
scroll to position [-1328, 0]
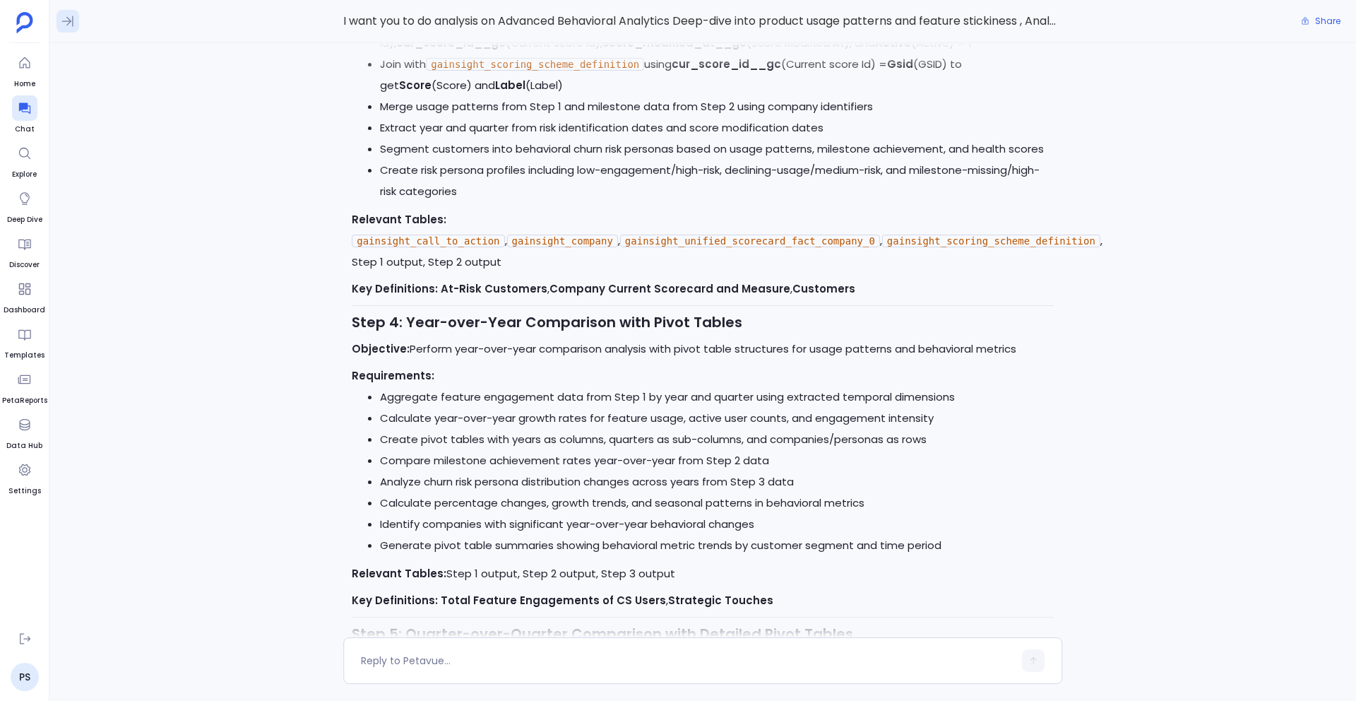
click at [65, 14] on icon at bounding box center [68, 21] width 14 height 14
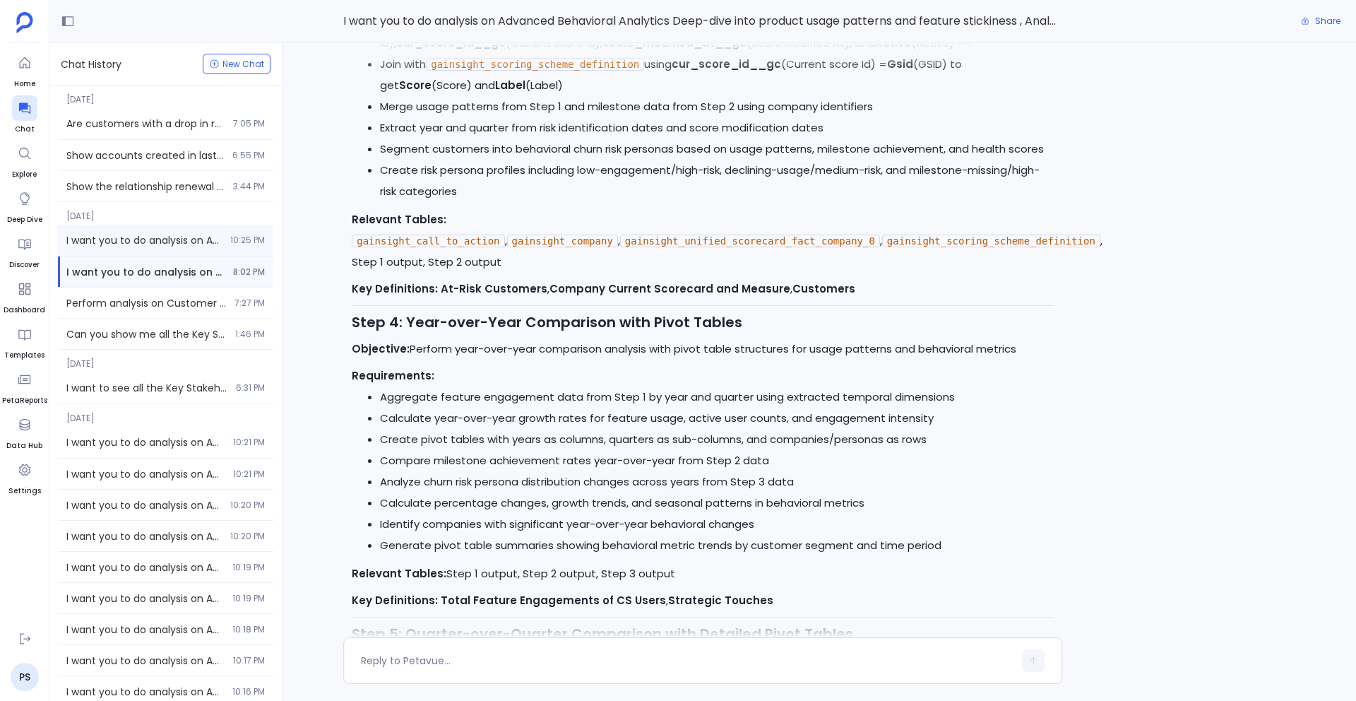
click at [155, 234] on span "I want you to do analysis on Advanced Behavioral Analytics Deep-dive into produ…" at bounding box center [143, 240] width 155 height 14
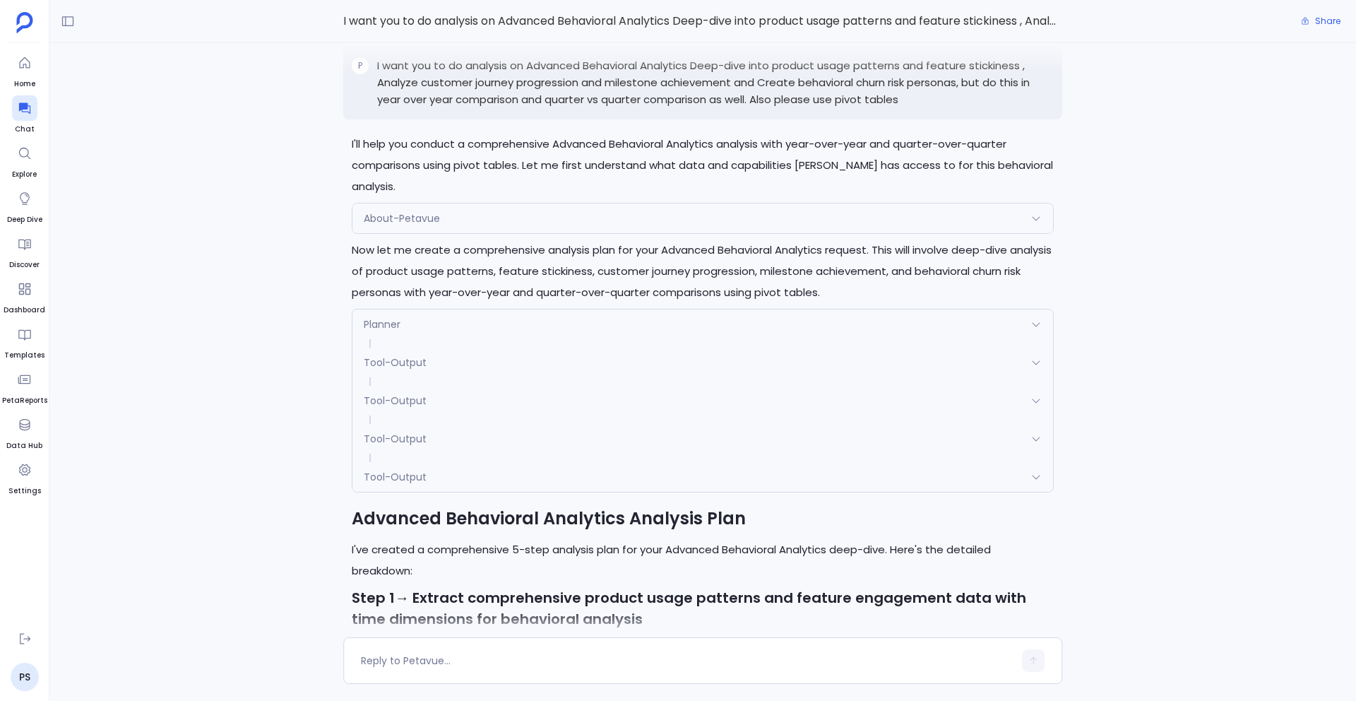
scroll to position [-4613, 0]
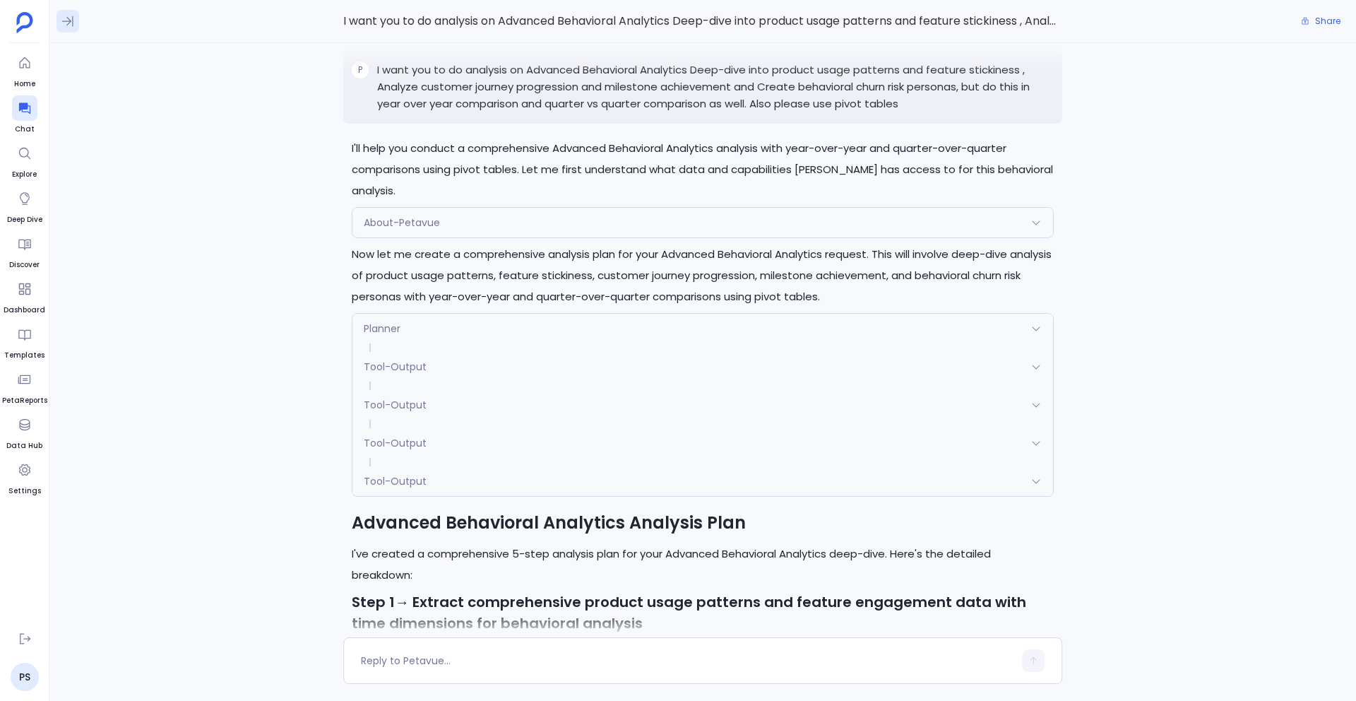
click at [63, 14] on icon at bounding box center [68, 21] width 14 height 14
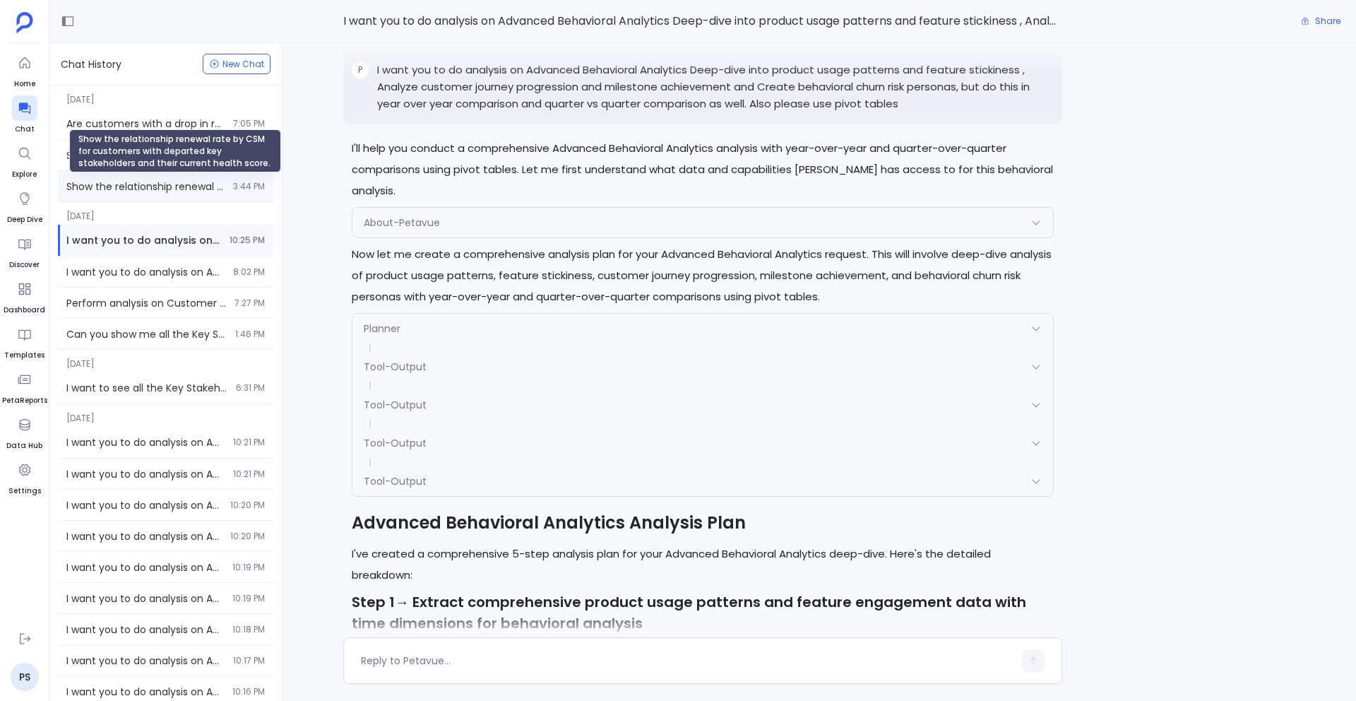
click at [172, 192] on span "Show the relationship renewal rate by CSM for customers with departed key stake…" at bounding box center [145, 186] width 158 height 14
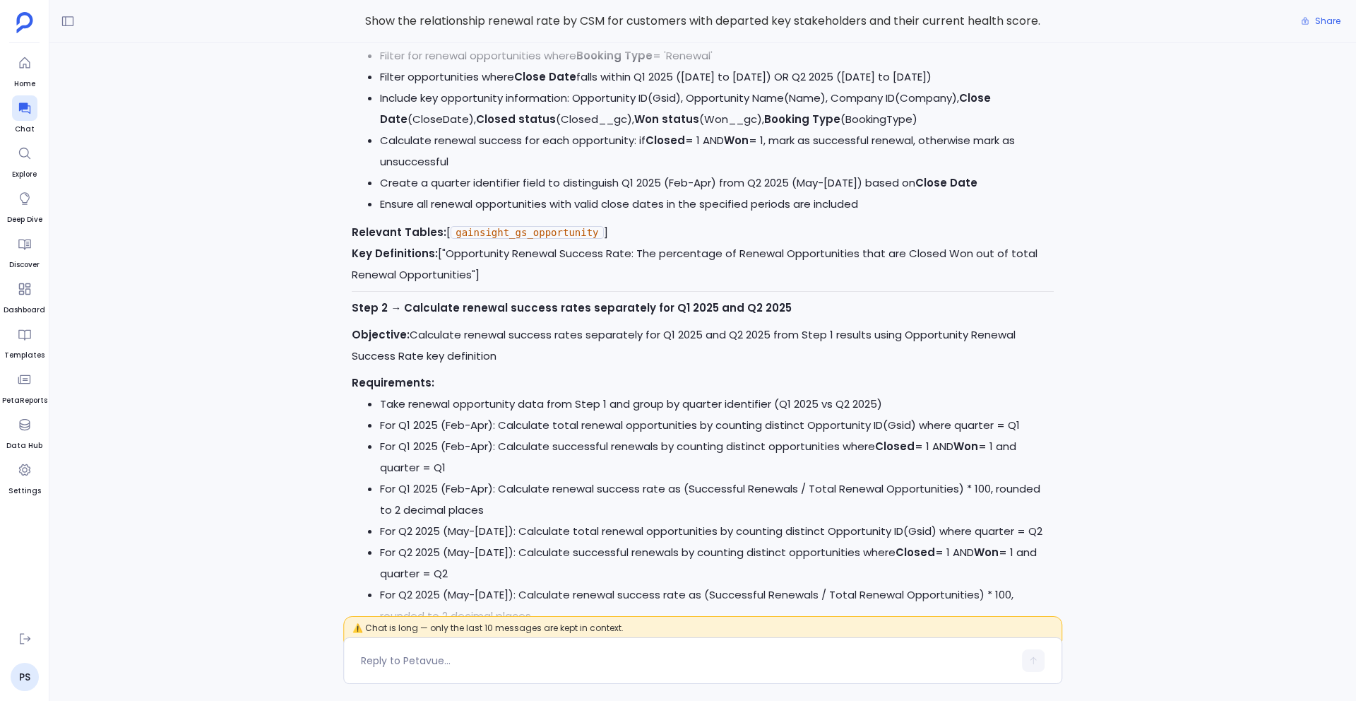
scroll to position [-3179, 0]
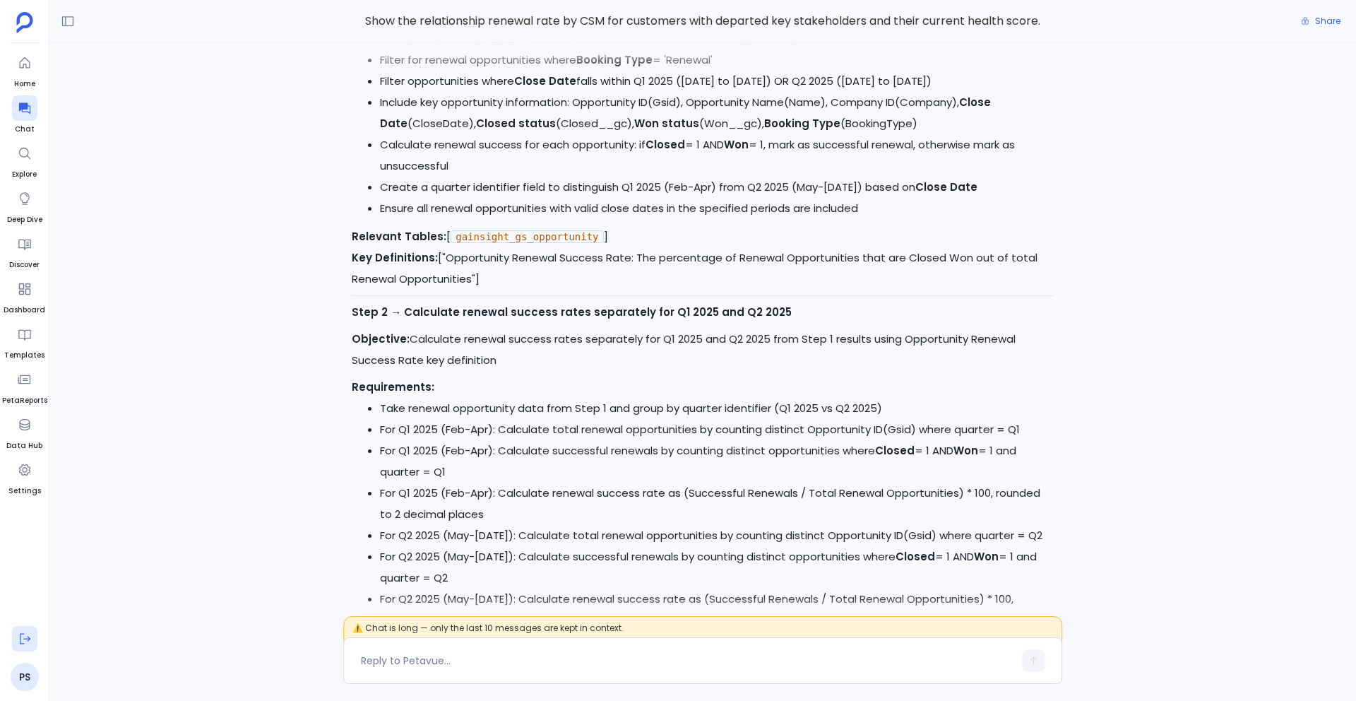
click at [20, 640] on icon at bounding box center [25, 639] width 11 height 11
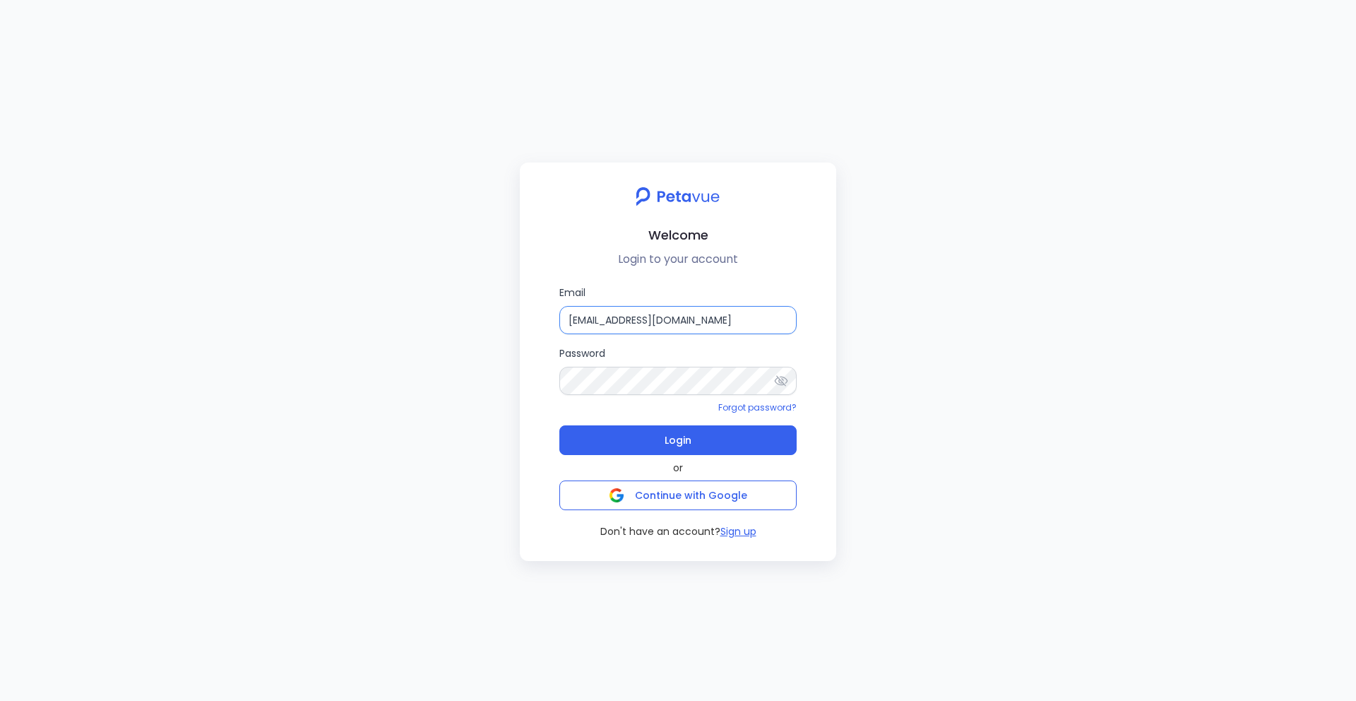
click at [668, 321] on input "[EMAIL_ADDRESS][DOMAIN_NAME]" at bounding box center [678, 320] width 237 height 28
type input "[EMAIL_ADDRESS][DOMAIN_NAME]"
click at [690, 451] on button "Login" at bounding box center [678, 440] width 237 height 30
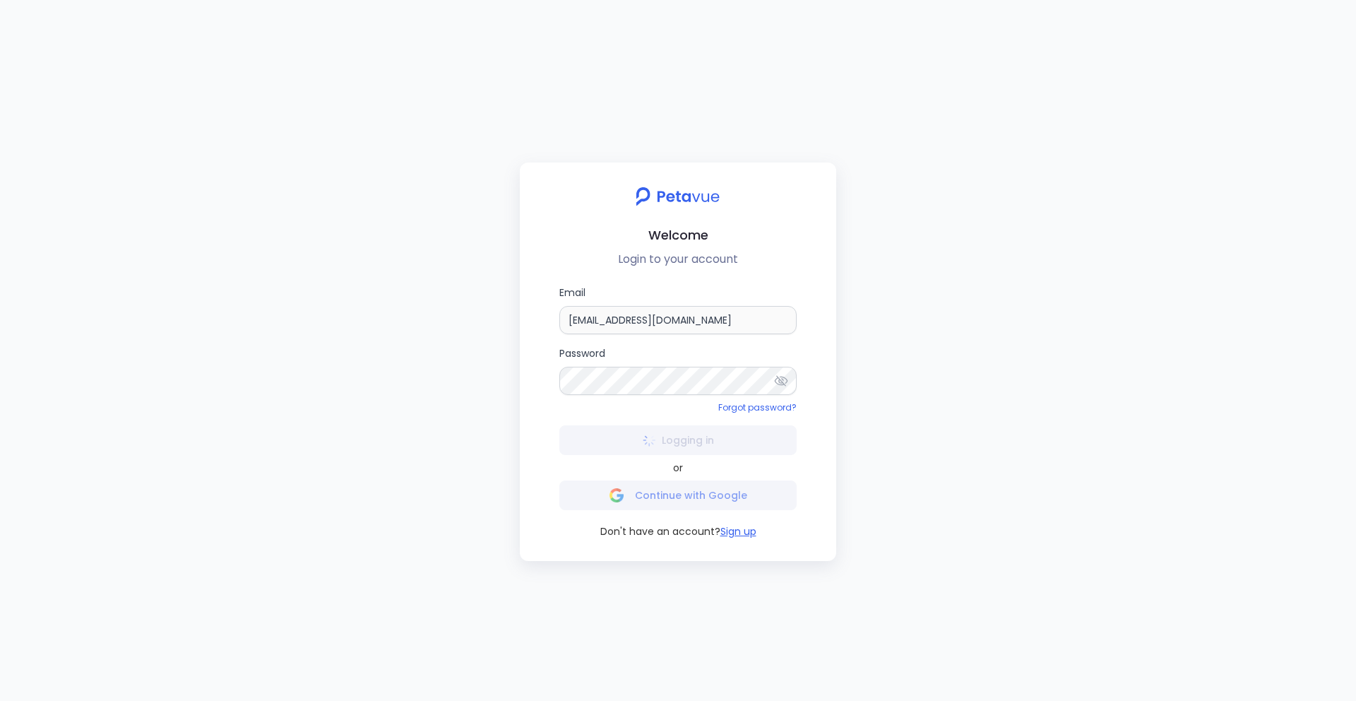
click at [690, 451] on div "Logging in" at bounding box center [678, 440] width 237 height 30
click at [705, 445] on button "Login" at bounding box center [678, 440] width 237 height 30
